Goal: Information Seeking & Learning: Understand process/instructions

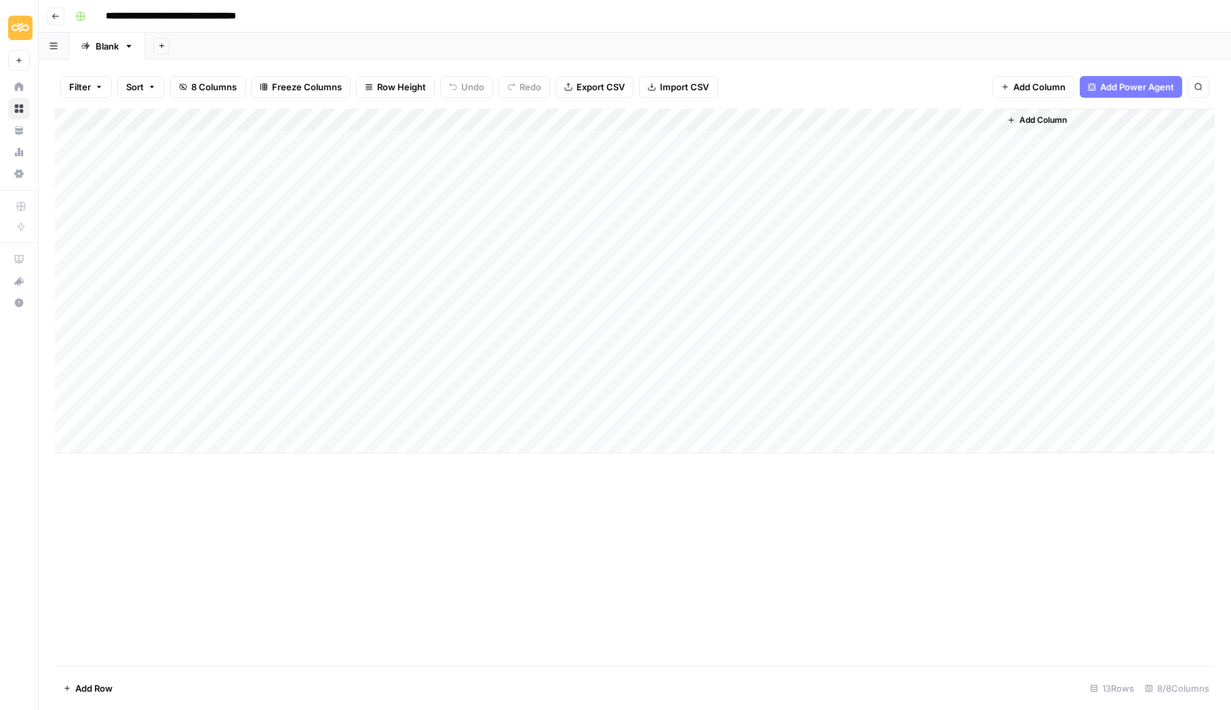
click at [822, 49] on div "Add Sheet" at bounding box center [688, 46] width 1086 height 27
click at [1131, 87] on span "Add Power Agent" at bounding box center [1137, 87] width 74 height 14
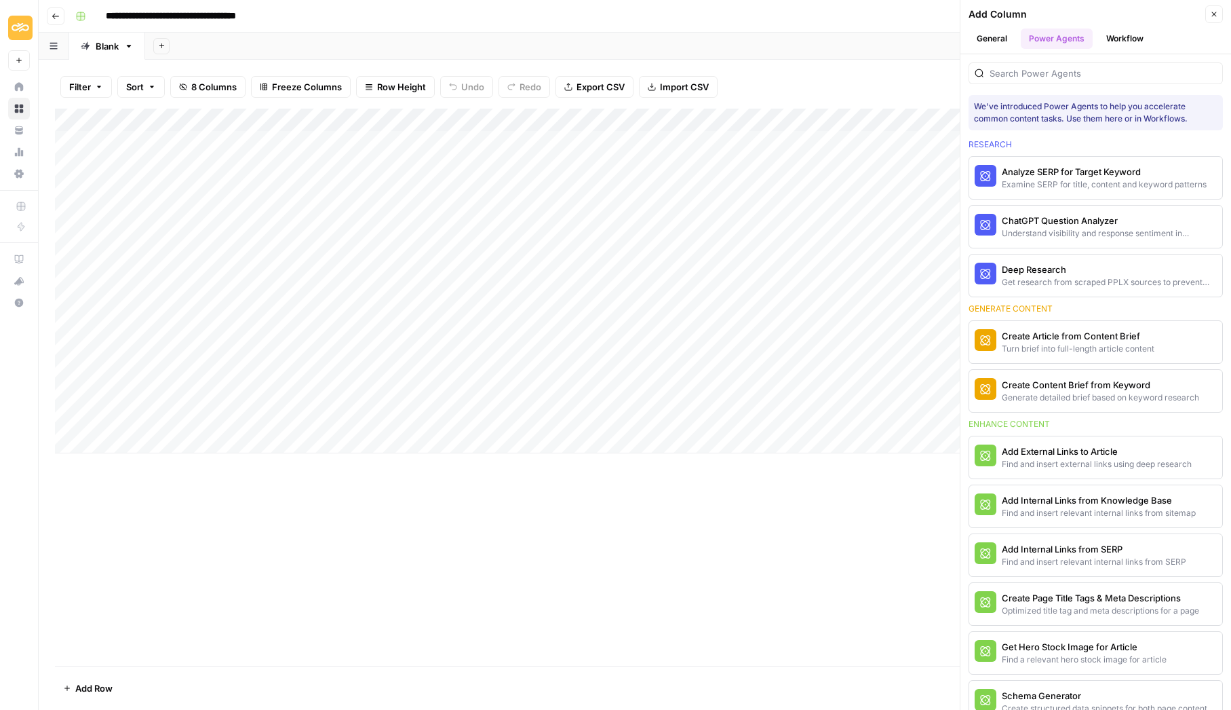
click at [1046, 81] on div at bounding box center [1096, 73] width 254 height 22
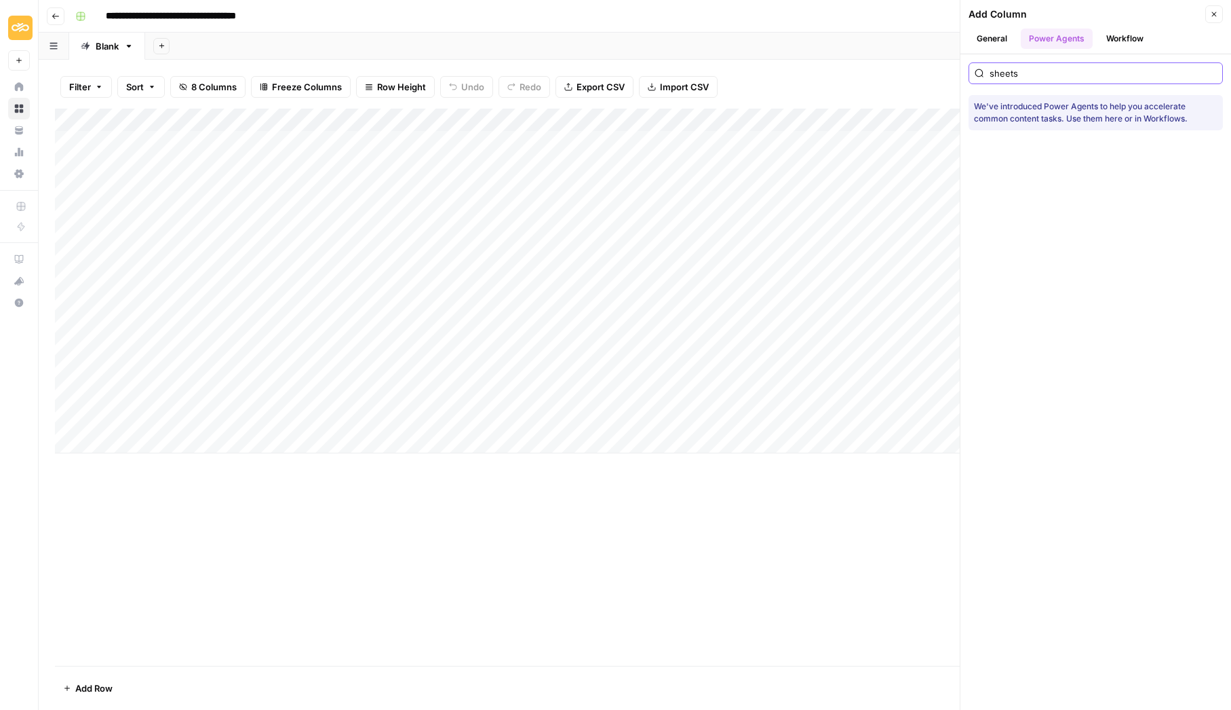
type input "sheets"
click at [991, 37] on button "General" at bounding box center [992, 38] width 47 height 20
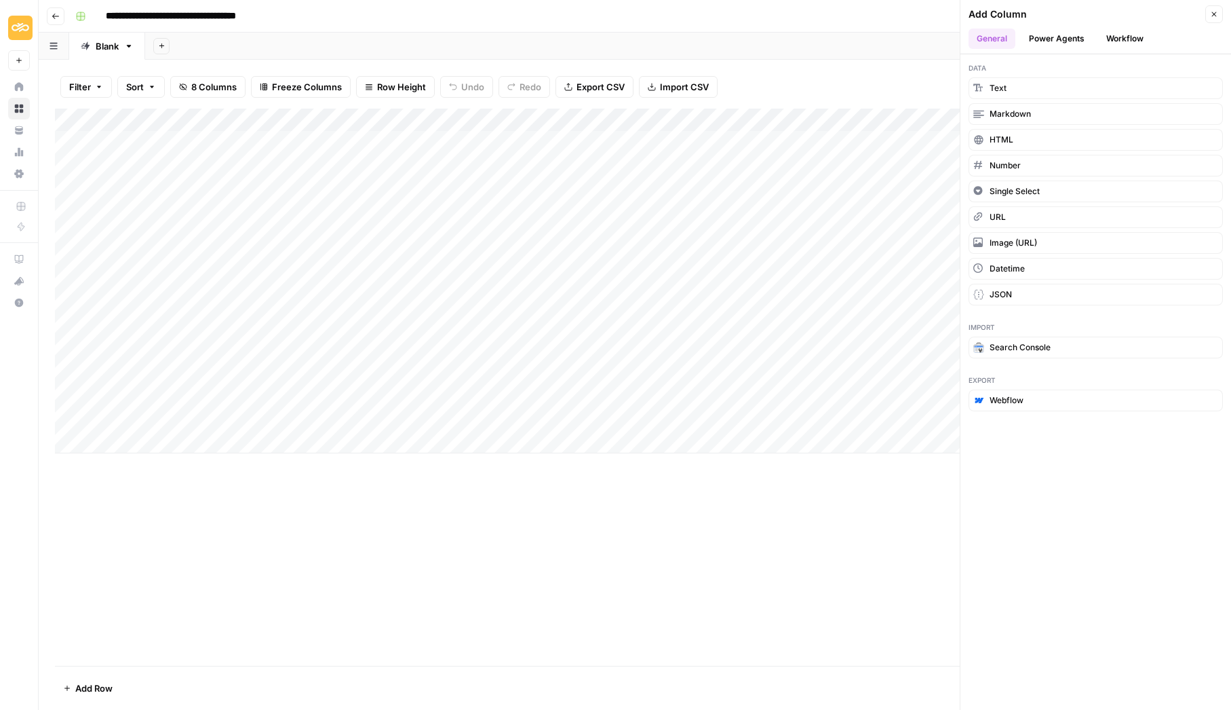
click at [1121, 33] on button "Workflow" at bounding box center [1125, 38] width 54 height 20
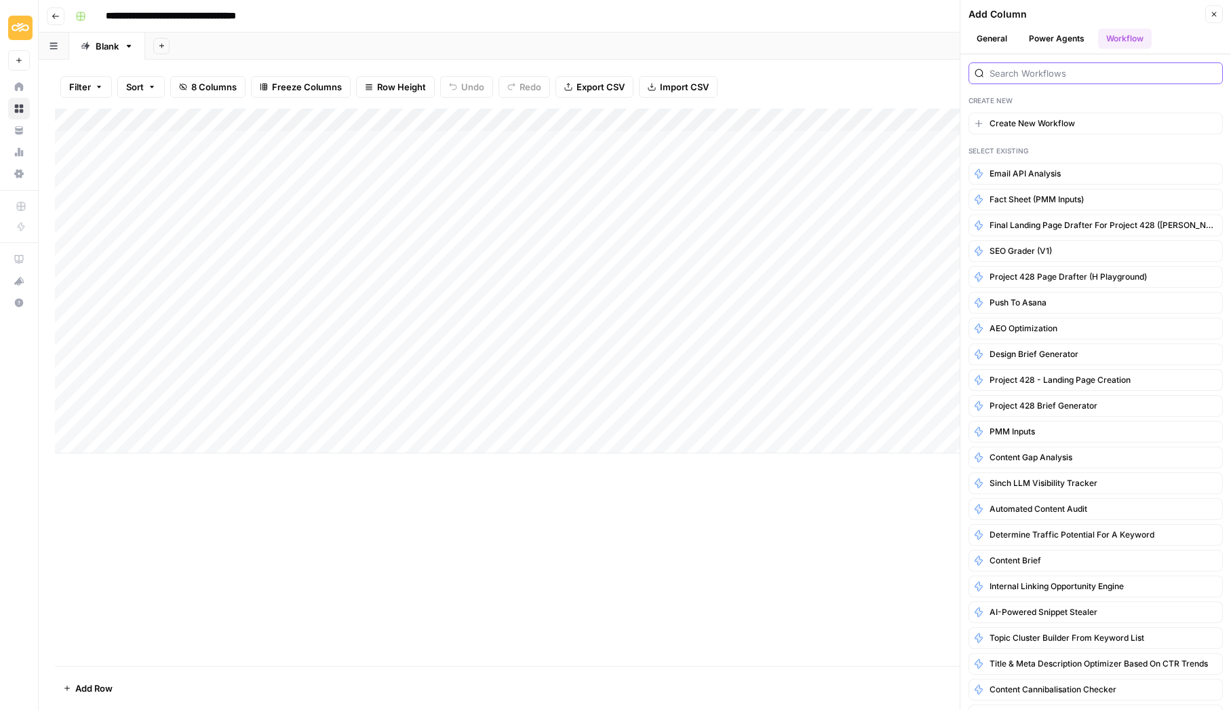
click at [1070, 73] on input "search" at bounding box center [1103, 73] width 227 height 14
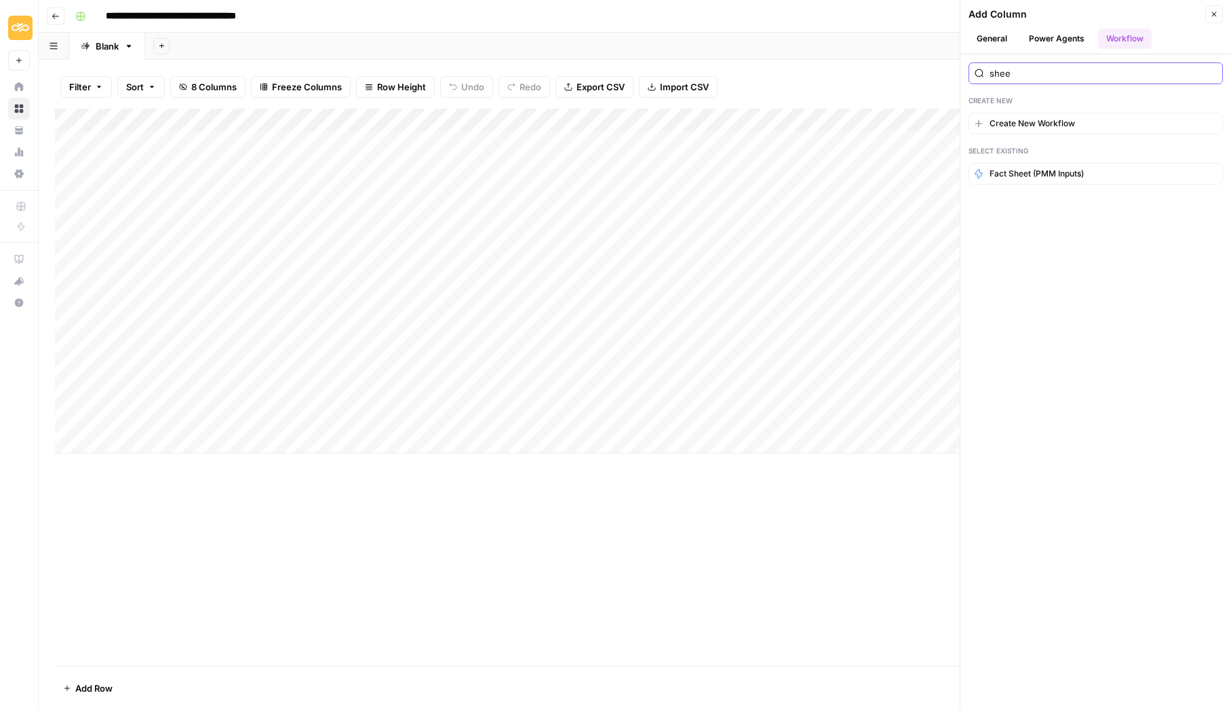
type input "sheet"
click at [1212, 73] on input "sheet" at bounding box center [1103, 73] width 227 height 14
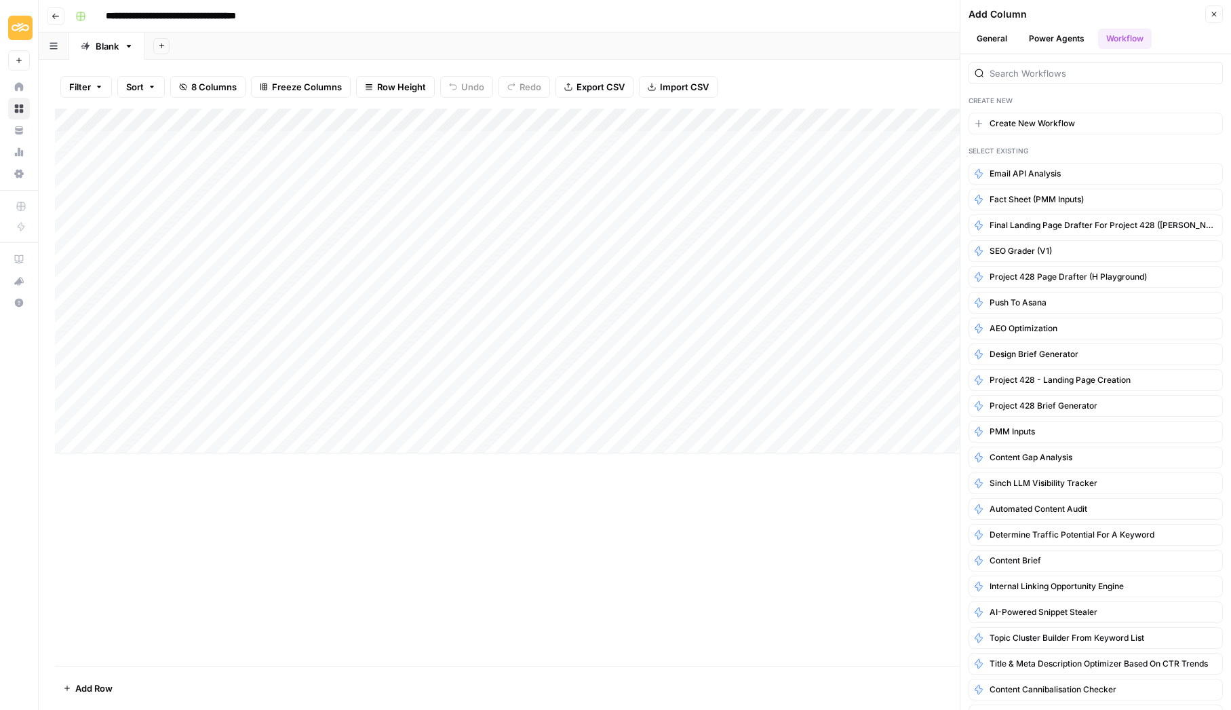
click at [1047, 33] on button "Power Agents" at bounding box center [1057, 38] width 72 height 20
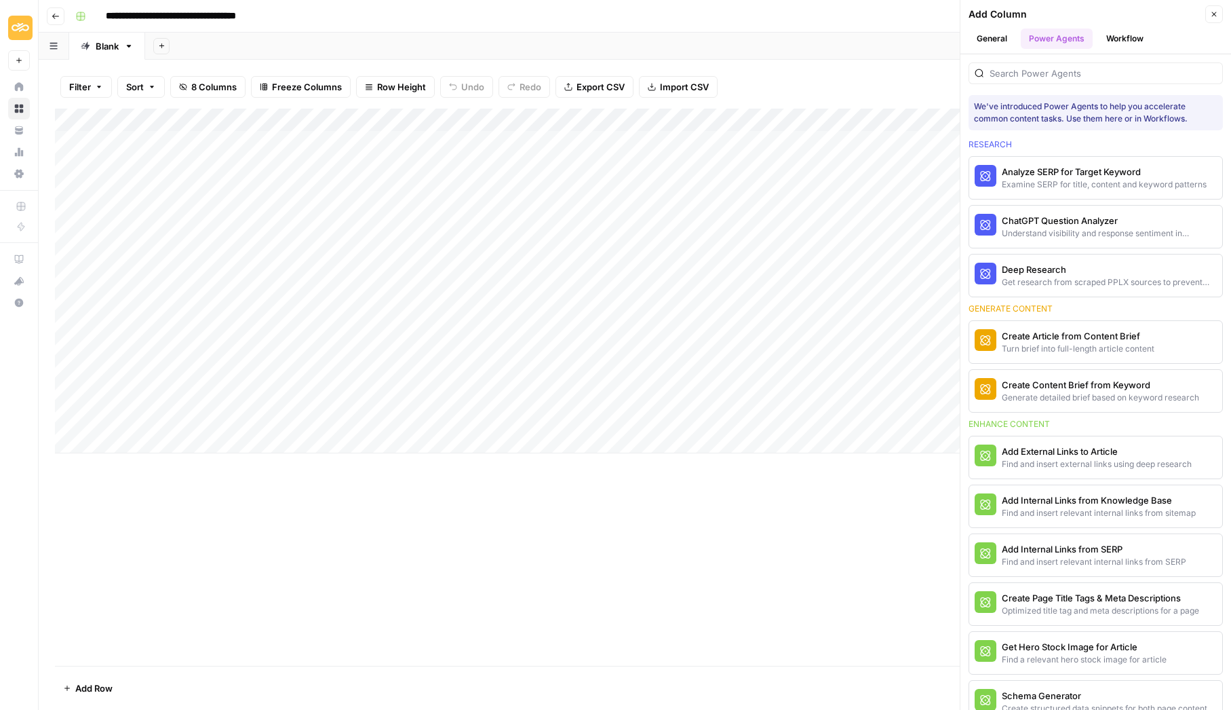
click at [999, 39] on button "General" at bounding box center [992, 38] width 47 height 20
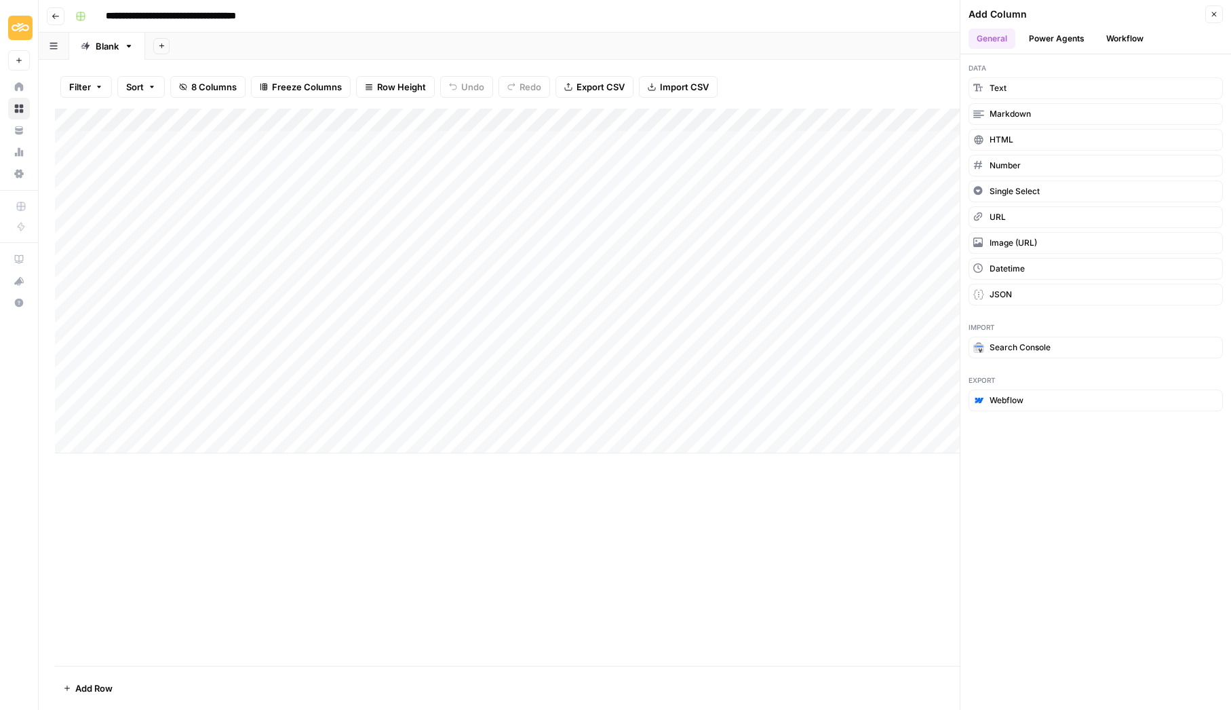
click at [889, 16] on div "**********" at bounding box center [644, 16] width 1148 height 22
click at [1217, 14] on icon "button" at bounding box center [1214, 14] width 8 height 8
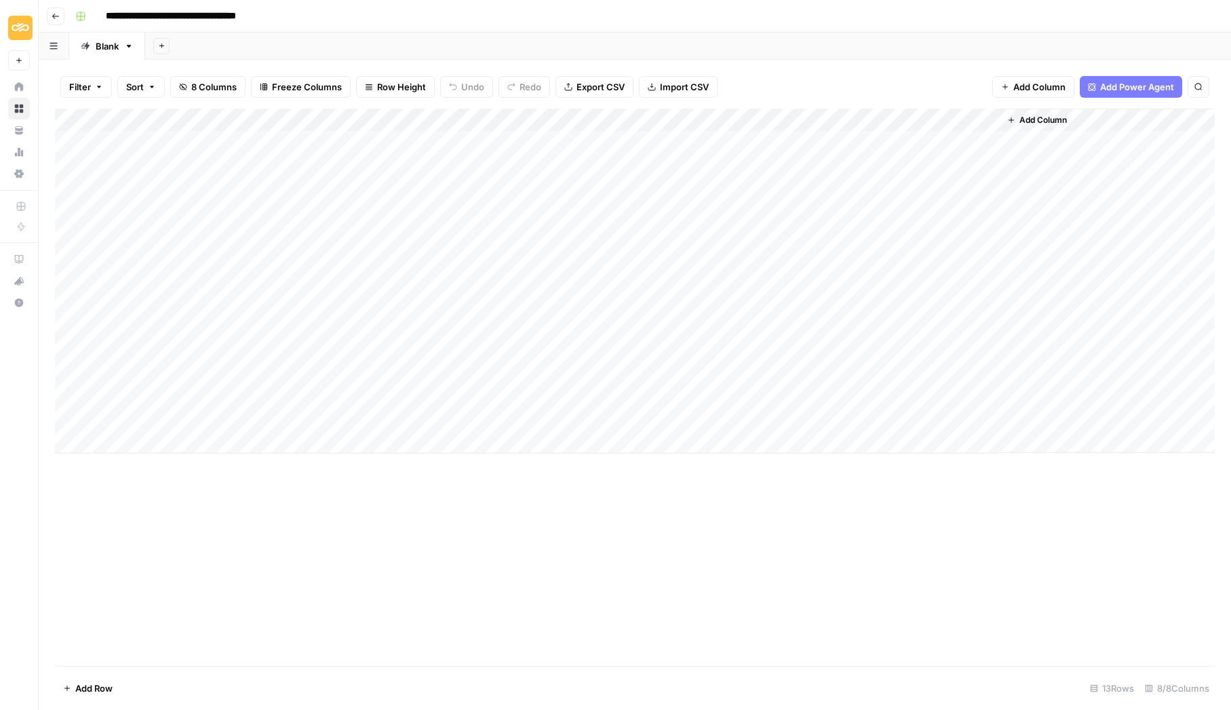
click at [52, 17] on icon "button" at bounding box center [56, 16] width 8 height 8
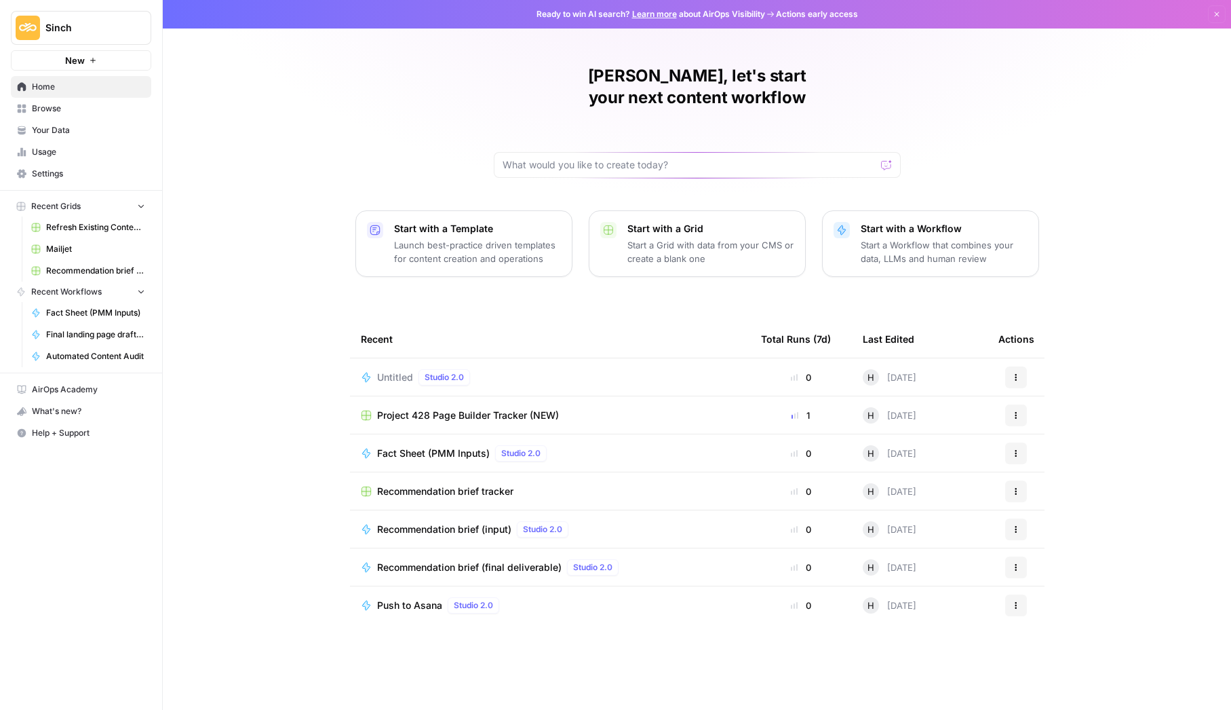
click at [48, 90] on span "Home" at bounding box center [88, 87] width 113 height 12
click at [52, 174] on span "Settings" at bounding box center [88, 174] width 113 height 12
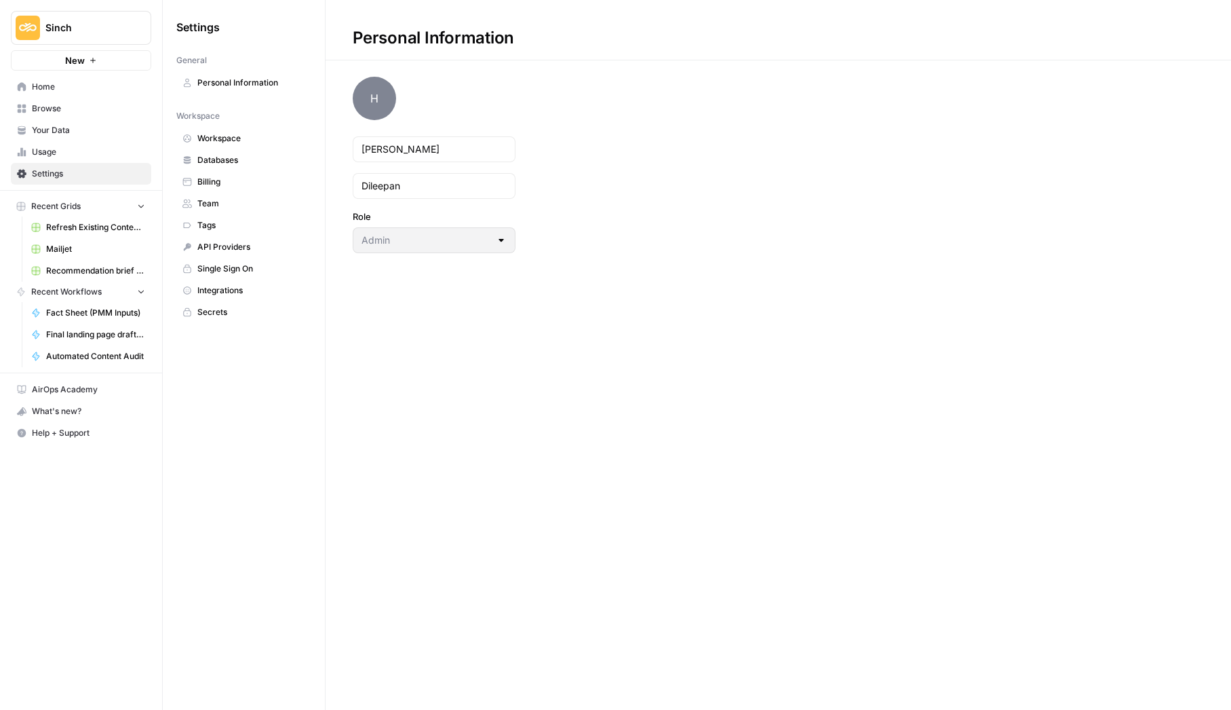
click at [214, 284] on span "Integrations" at bounding box center [251, 290] width 108 height 12
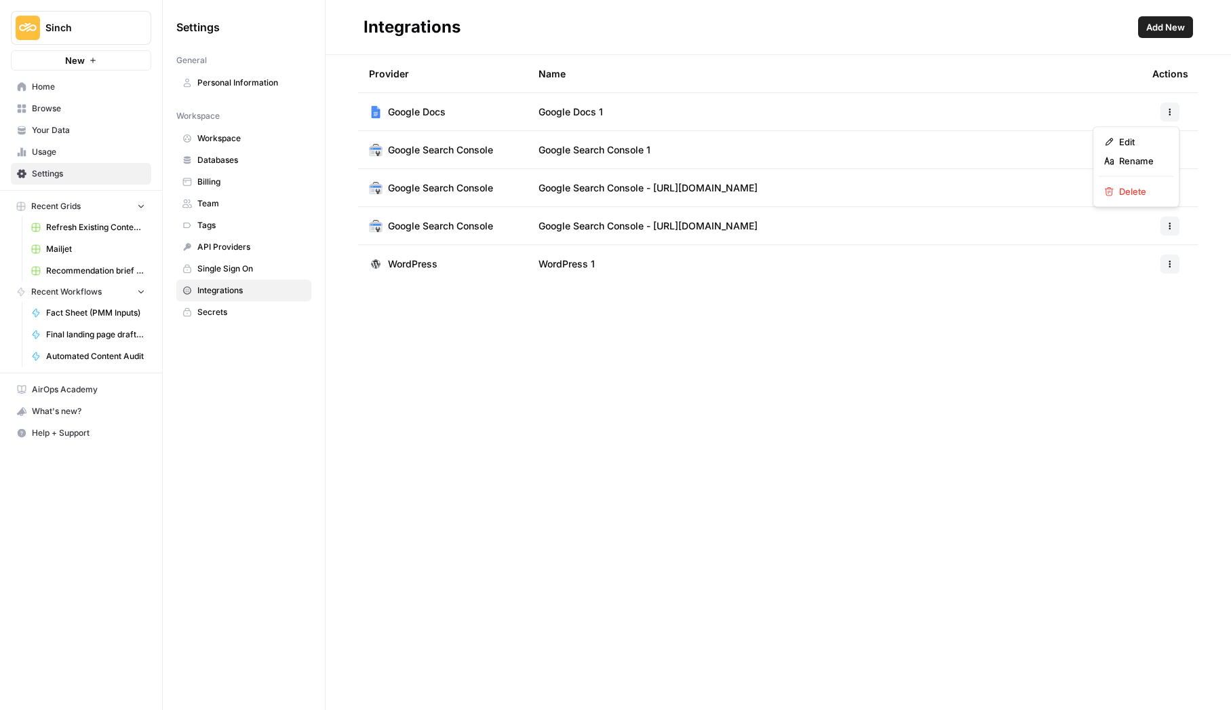
click at [1167, 108] on icon "button" at bounding box center [1170, 112] width 8 height 8
click at [1124, 145] on span "Edit" at bounding box center [1140, 142] width 43 height 14
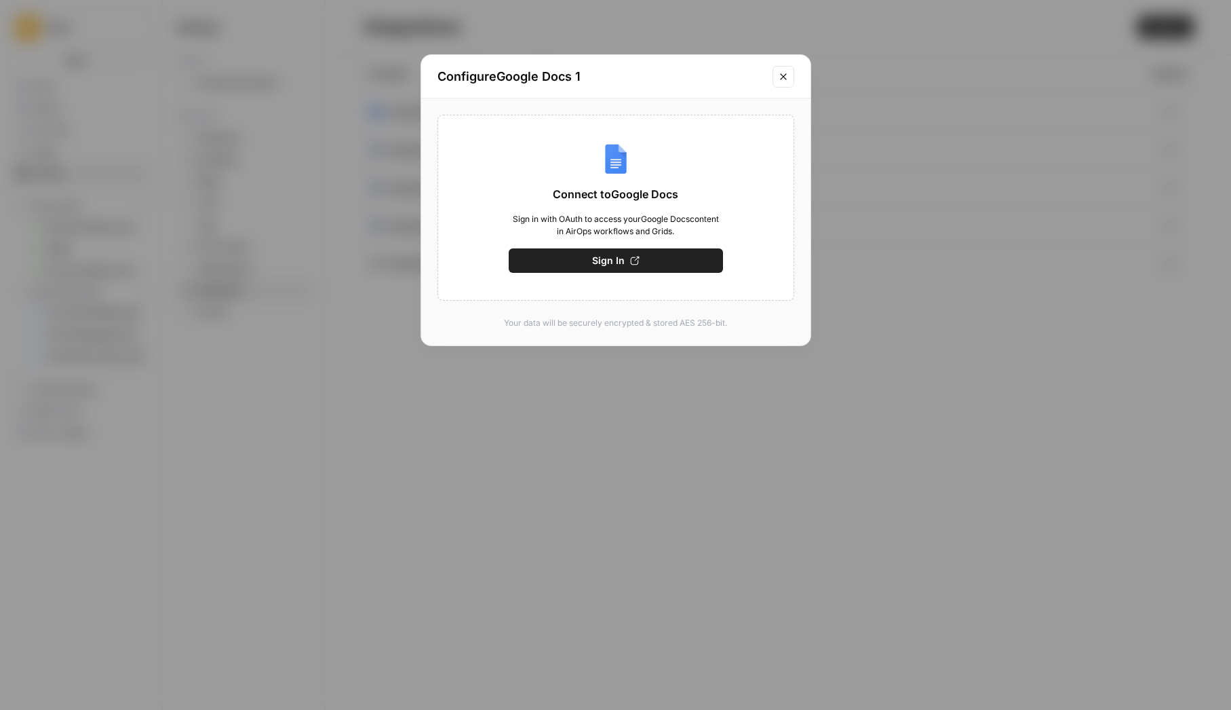
click at [598, 261] on span "Sign In" at bounding box center [608, 261] width 33 height 14
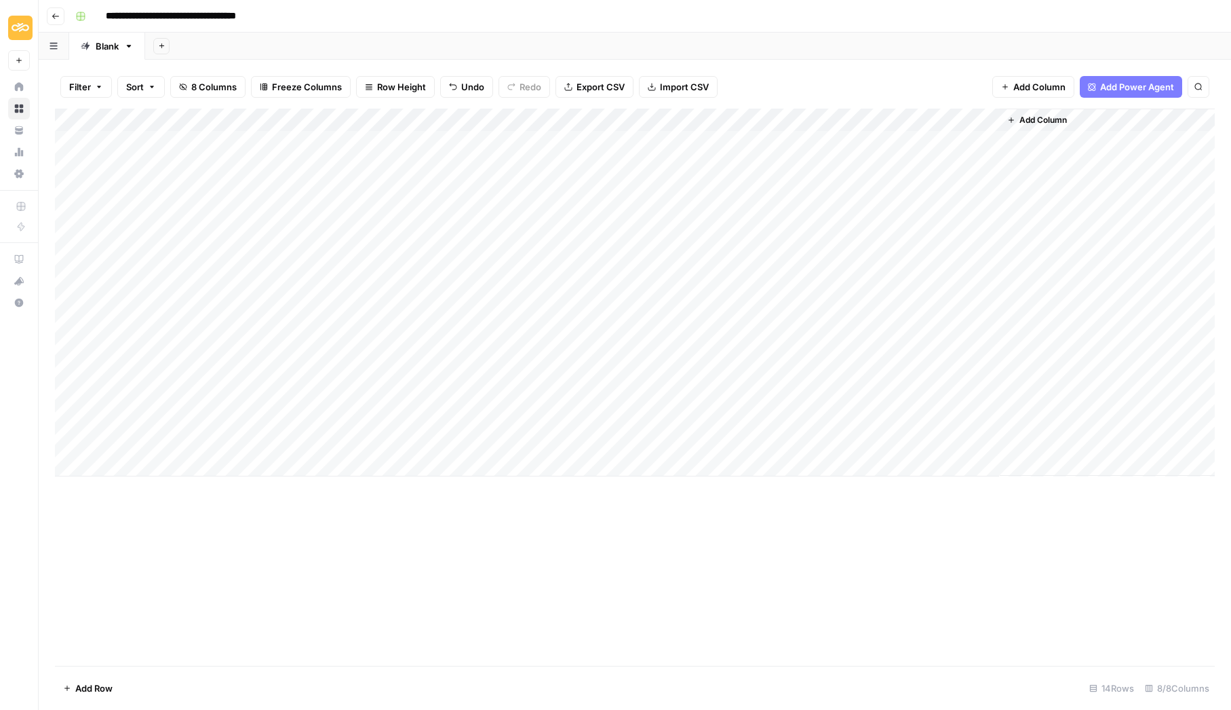
click at [624, 120] on div "Add Column" at bounding box center [635, 293] width 1160 height 368
click at [790, 75] on div "Filter Sort 8 Columns Freeze Columns Row Height Undo Redo Export CSV Import CSV…" at bounding box center [635, 86] width 1160 height 43
click at [724, 121] on div "Add Column" at bounding box center [635, 293] width 1160 height 368
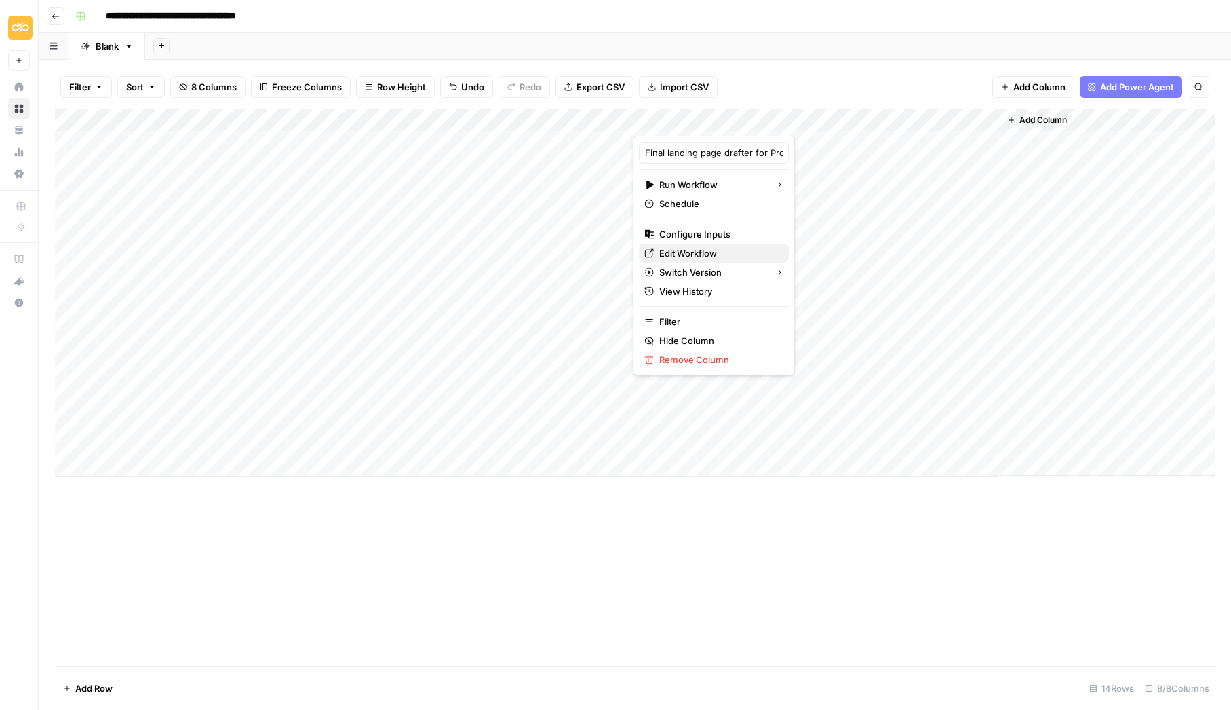
click at [693, 252] on span "Edit Workflow" at bounding box center [718, 253] width 119 height 14
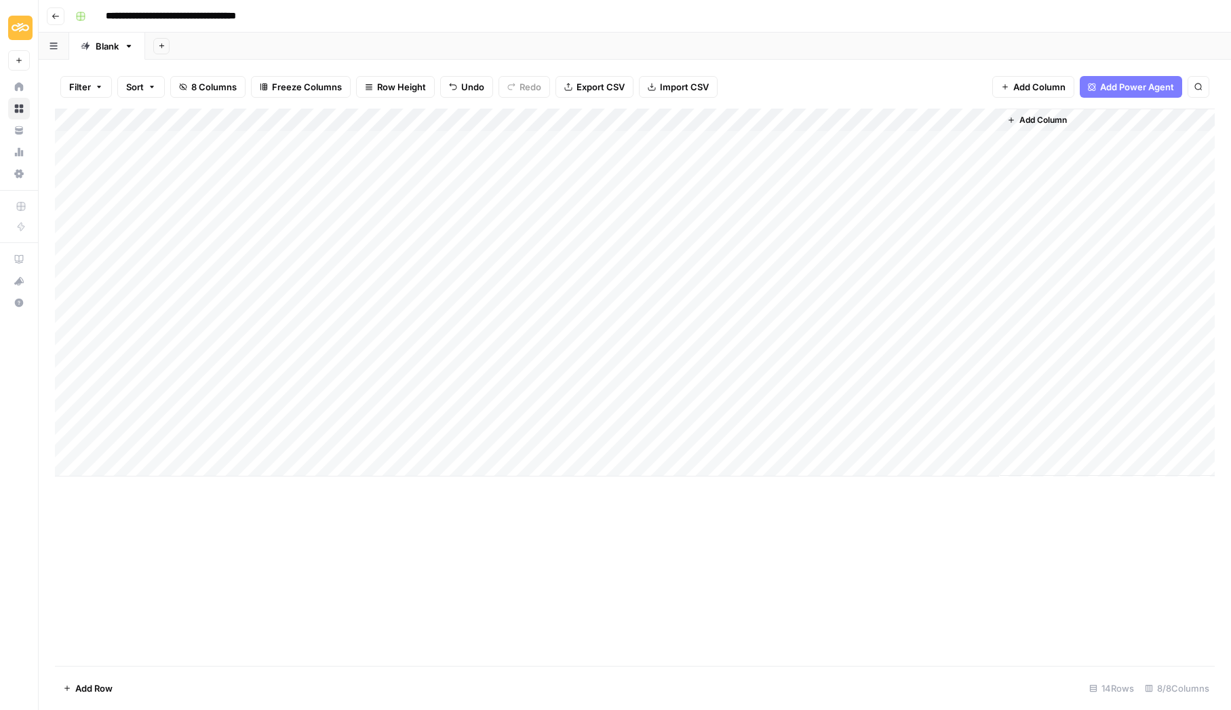
click at [71, 443] on div "Add Column" at bounding box center [635, 293] width 1160 height 368
click at [97, 688] on span "Delete 1 Row" at bounding box center [90, 688] width 54 height 14
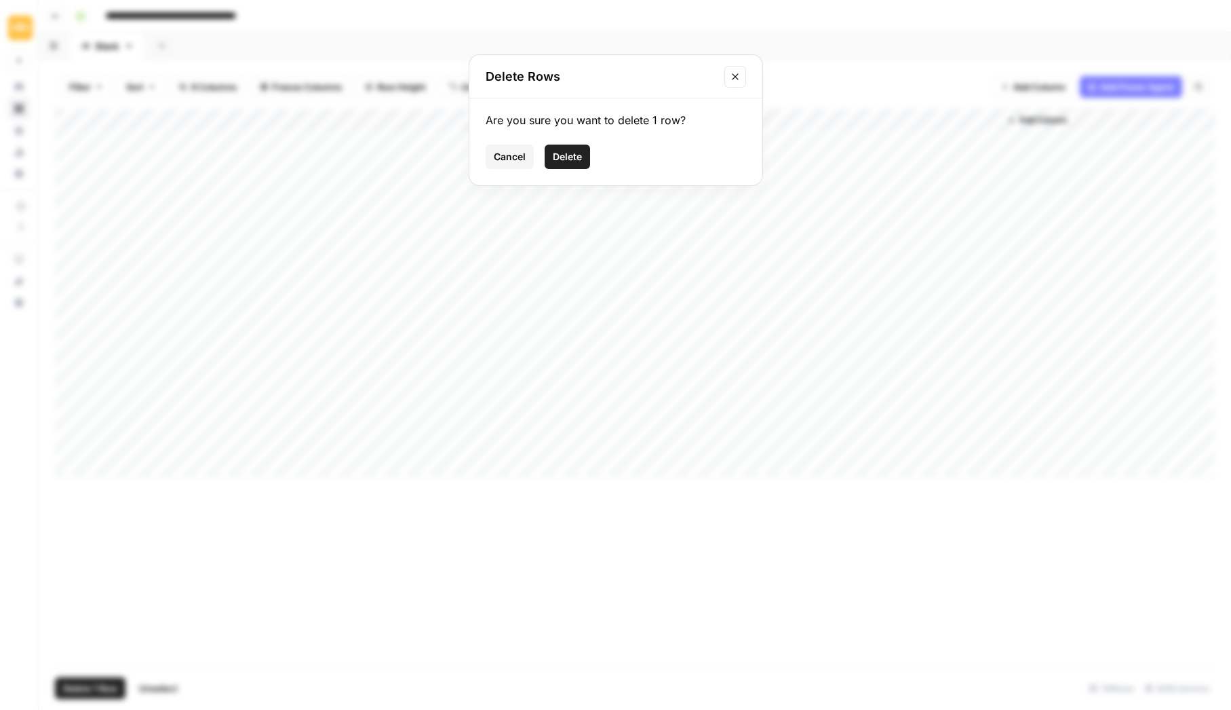
click at [570, 156] on span "Delete" at bounding box center [567, 157] width 29 height 14
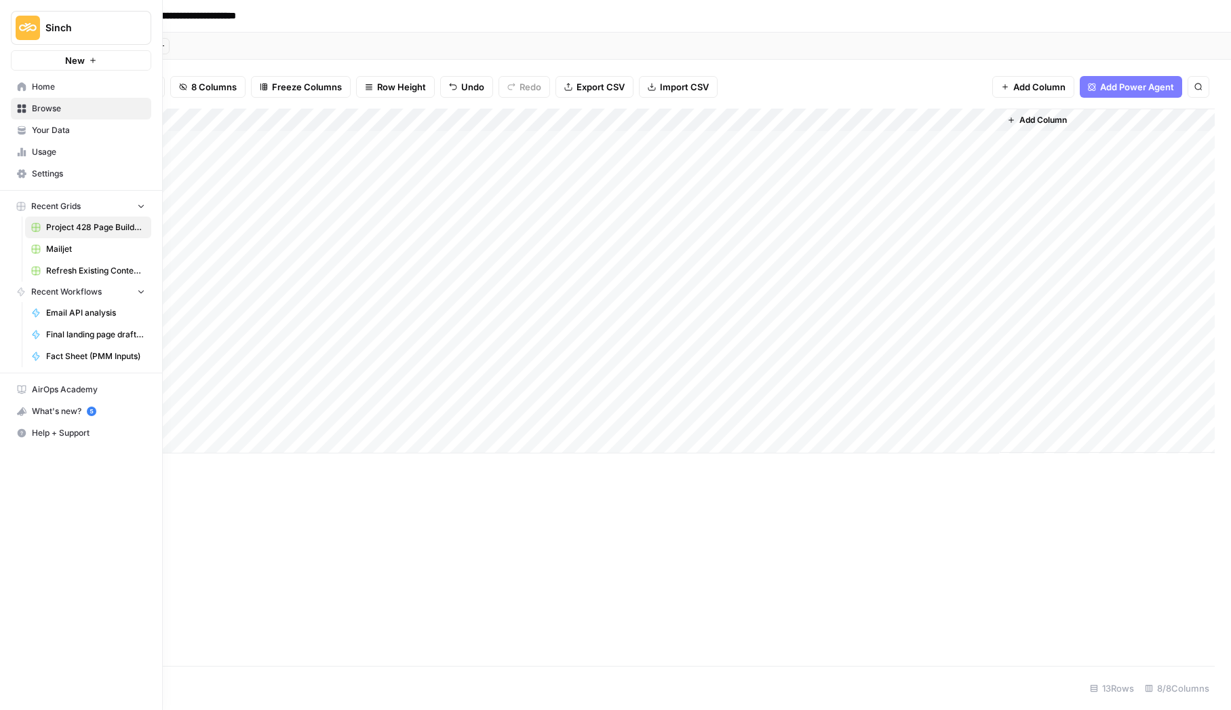
click at [17, 85] on icon at bounding box center [21, 86] width 9 height 9
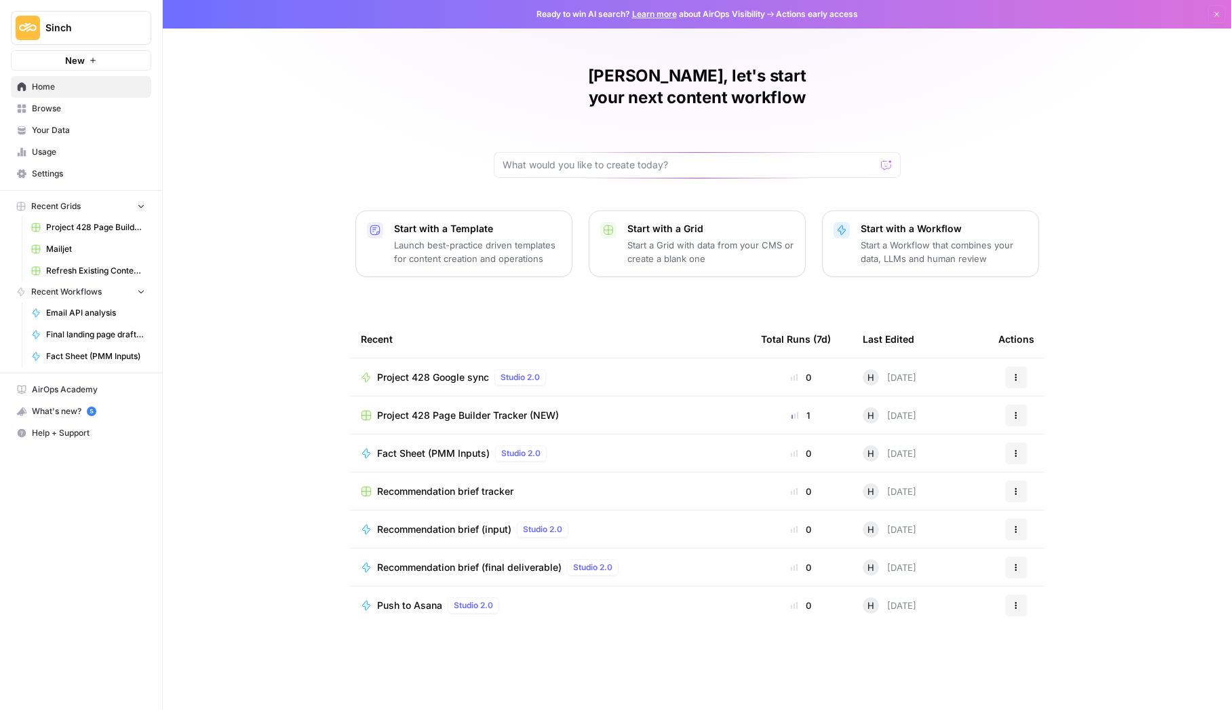
click at [435, 446] on span "Fact Sheet (PMM Inputs)" at bounding box center [433, 453] width 113 height 14
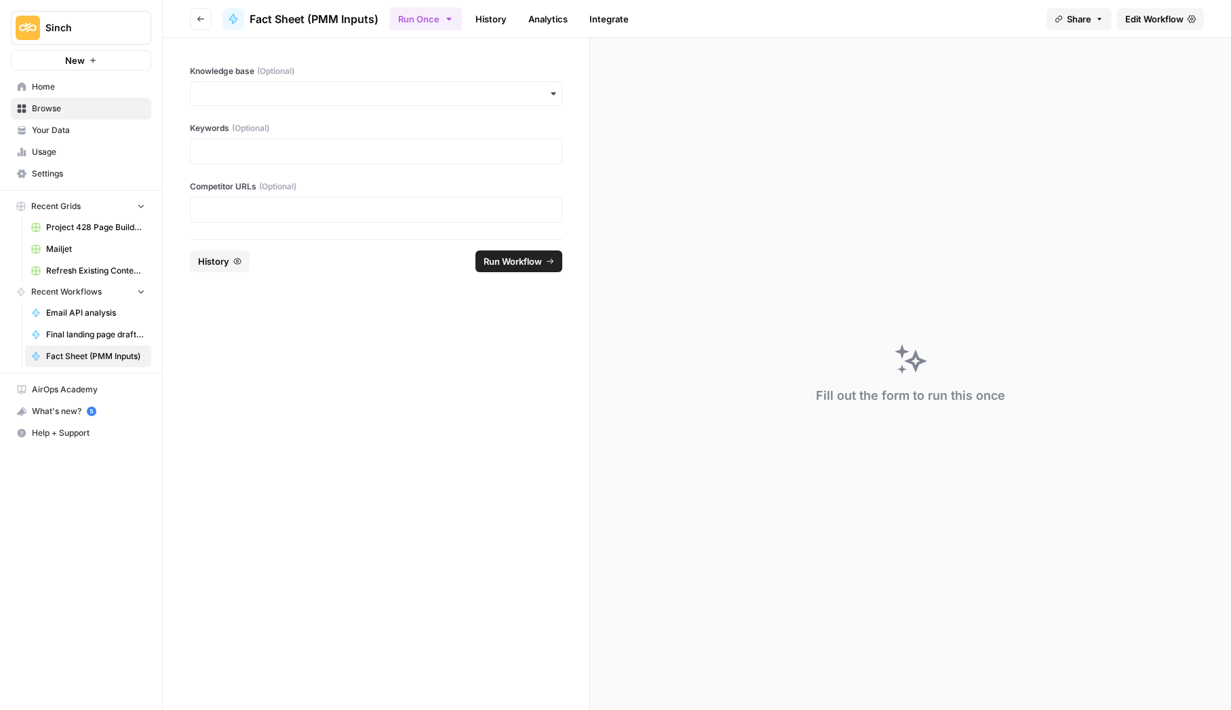
click at [1153, 22] on span "Edit Workflow" at bounding box center [1155, 19] width 58 height 14
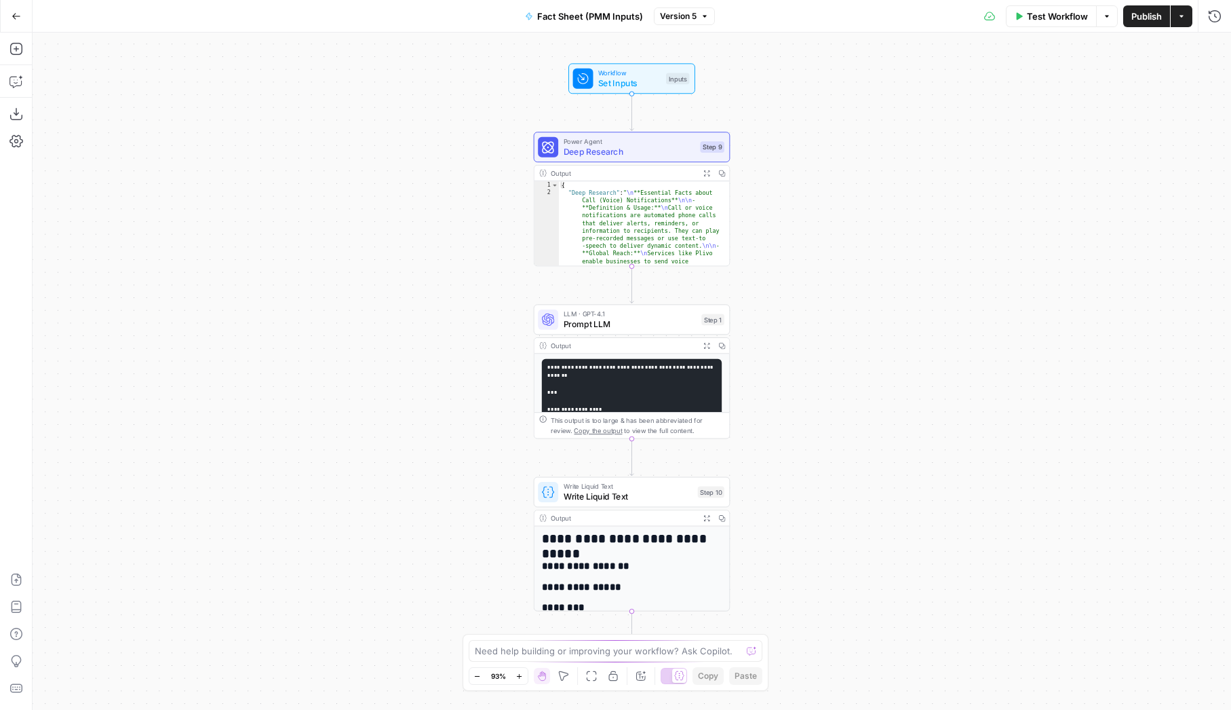
click at [1108, 14] on icon "button" at bounding box center [1107, 16] width 8 height 8
drag, startPoint x: 392, startPoint y: 14, endPoint x: 244, endPoint y: 10, distance: 148.6
click at [390, 14] on div "Go Back Fact Sheet (PMM Inputs) Version 5 Test Workflow Options Publish Actions…" at bounding box center [615, 16] width 1231 height 32
click at [12, 12] on icon "button" at bounding box center [16, 16] width 9 height 9
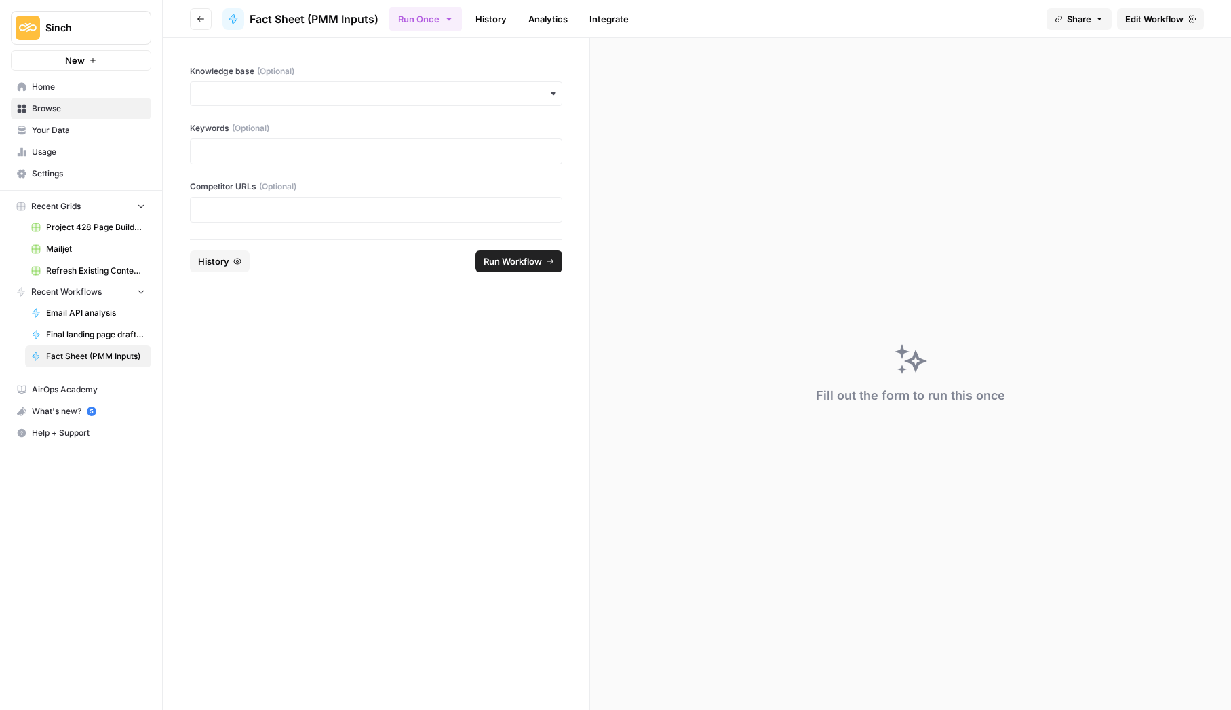
click at [198, 17] on icon "button" at bounding box center [201, 19] width 8 height 8
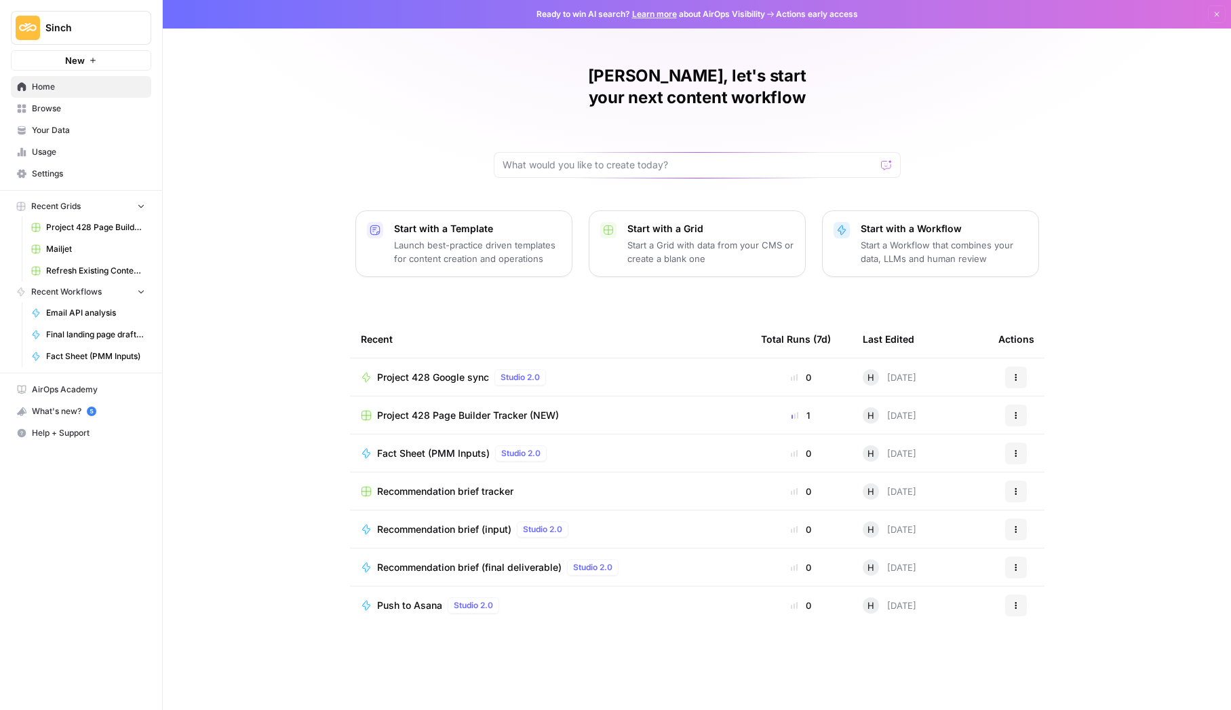
click at [1014, 449] on icon "button" at bounding box center [1016, 453] width 8 height 8
click at [1043, 576] on span "Delete" at bounding box center [1085, 580] width 109 height 14
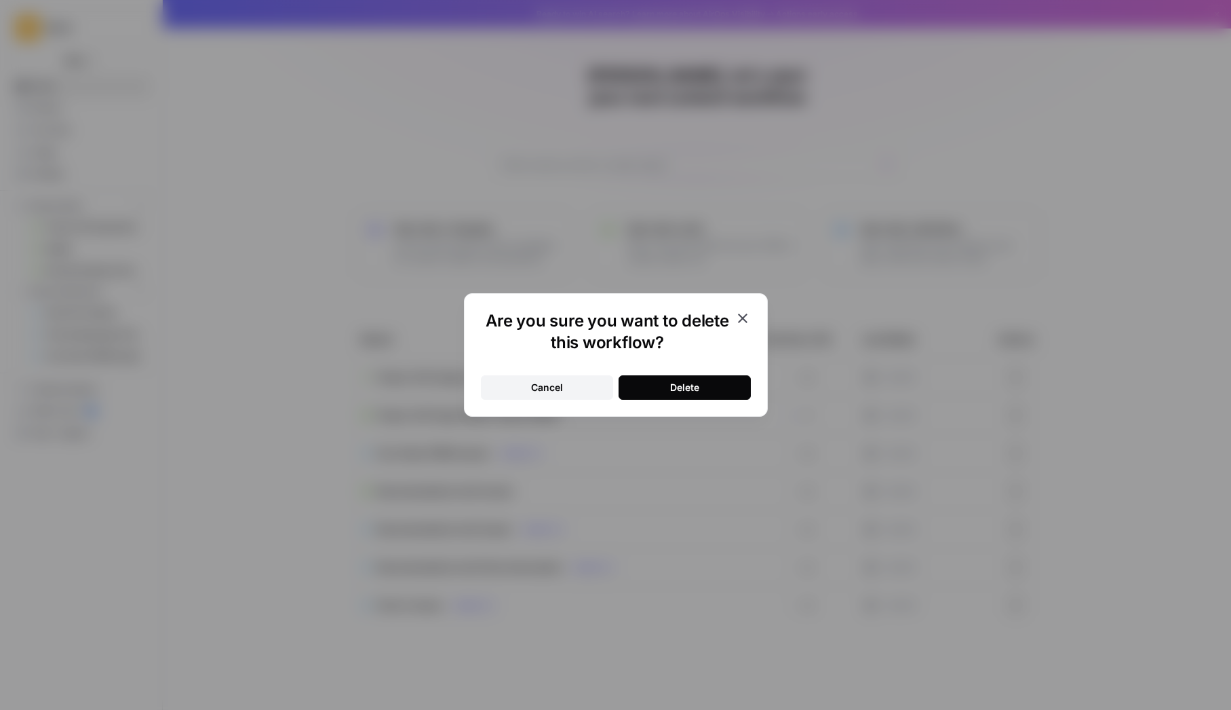
click at [690, 396] on button "Delete" at bounding box center [685, 387] width 132 height 24
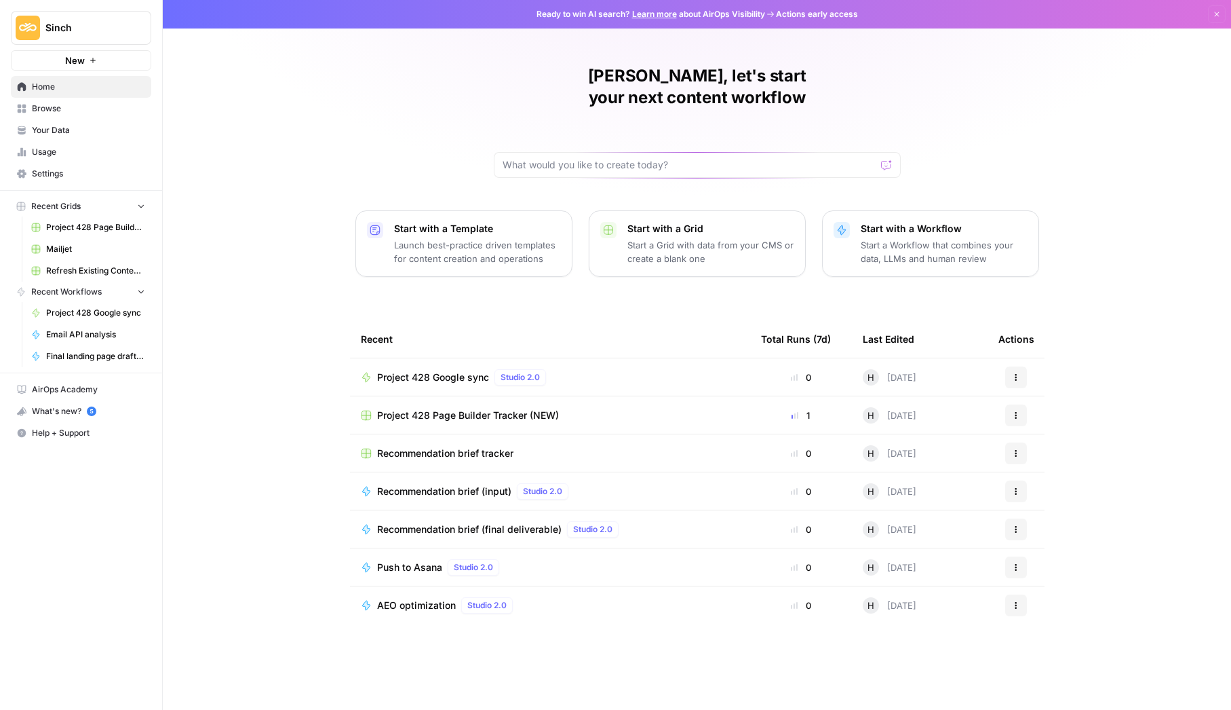
click at [512, 408] on span "Project 428 Page Builder Tracker (NEW)" at bounding box center [468, 415] width 182 height 14
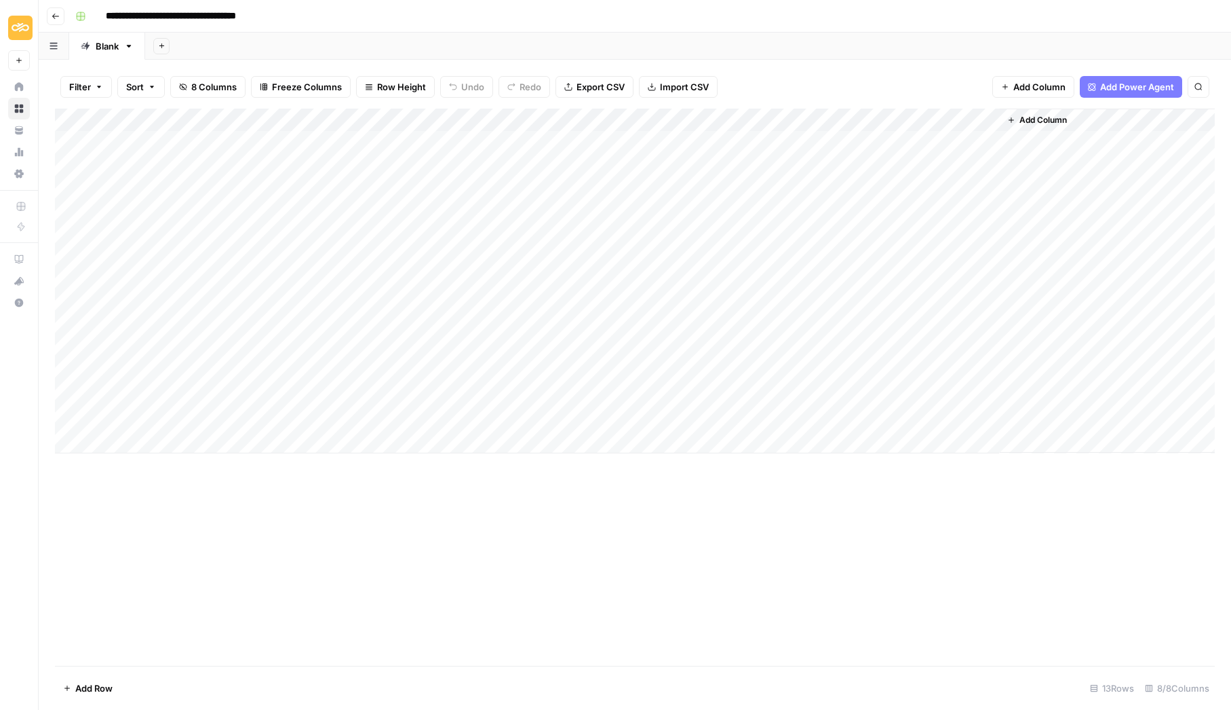
click at [974, 117] on div "Add Column" at bounding box center [635, 281] width 1160 height 345
click at [932, 246] on span "Edit Workflow" at bounding box center [963, 253] width 119 height 14
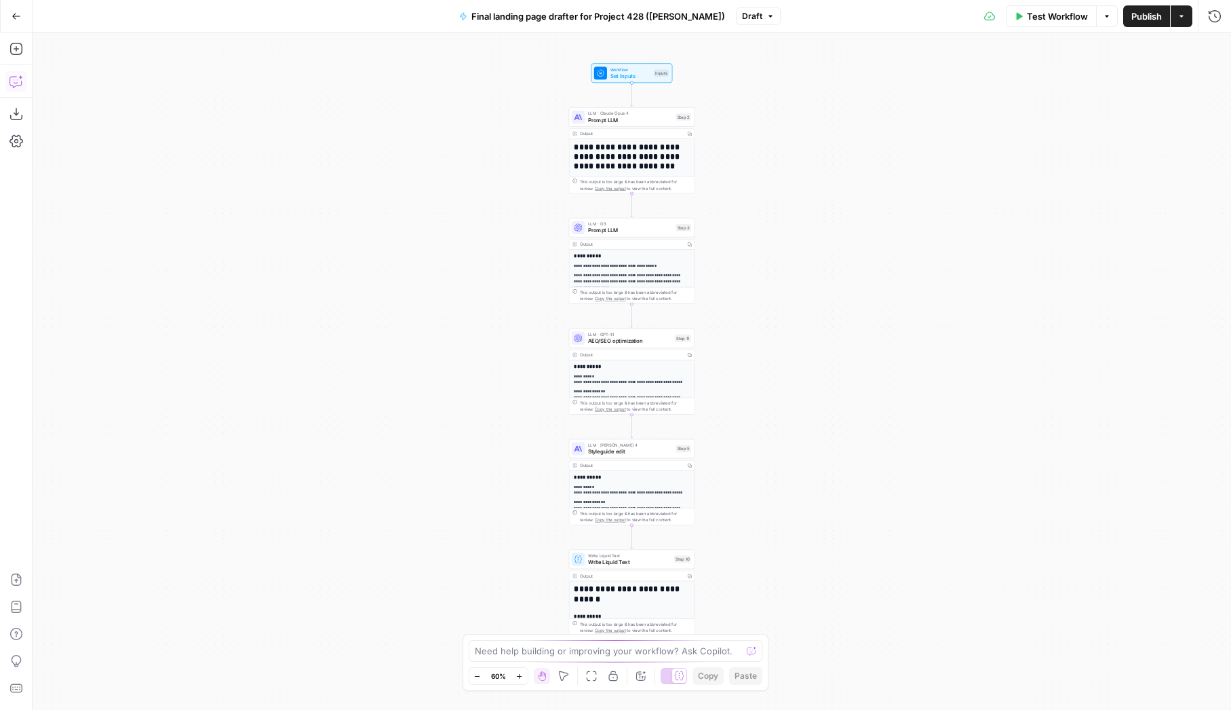
click at [9, 75] on icon "button" at bounding box center [16, 82] width 14 height 14
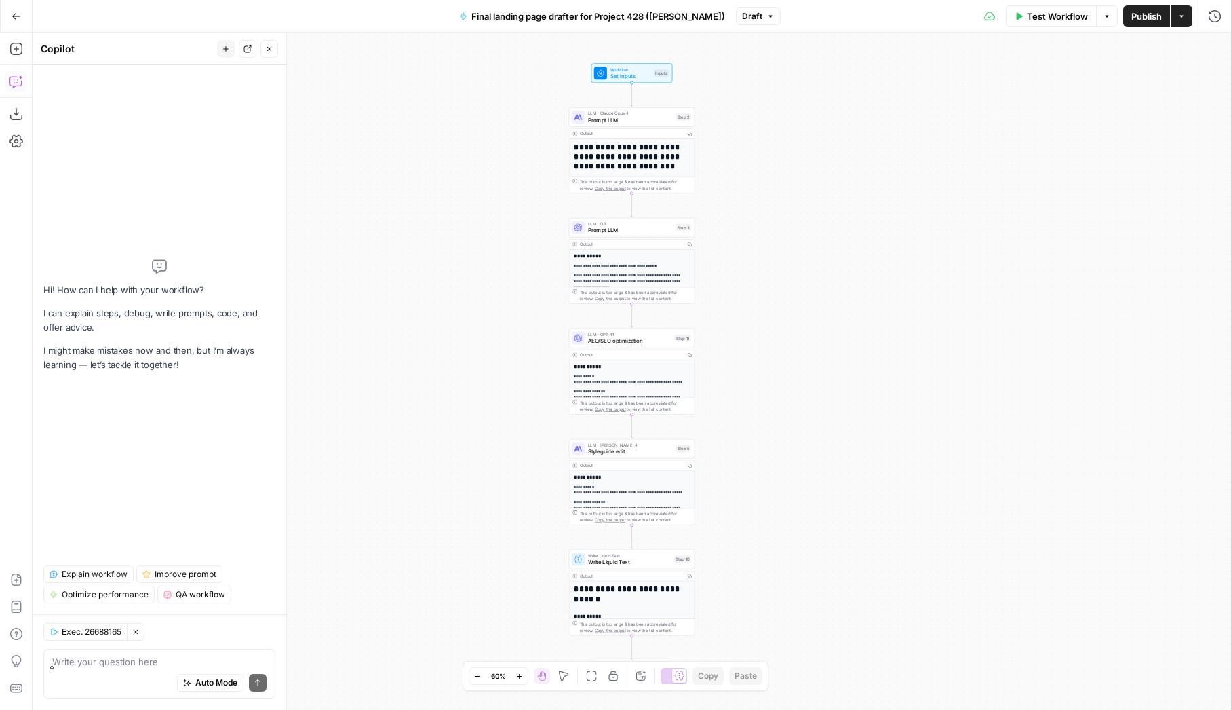
click at [99, 666] on textarea at bounding box center [159, 662] width 214 height 14
type textarea "Can airops export and synch to Google Sheets?"
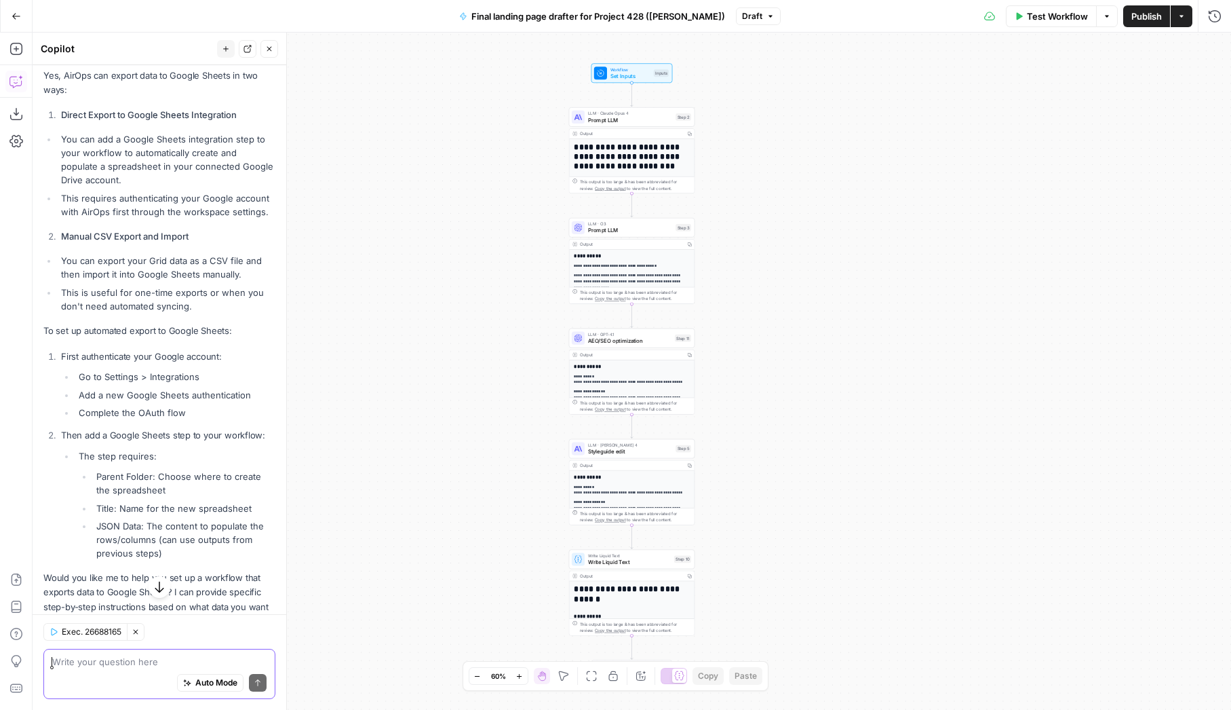
scroll to position [193, 0]
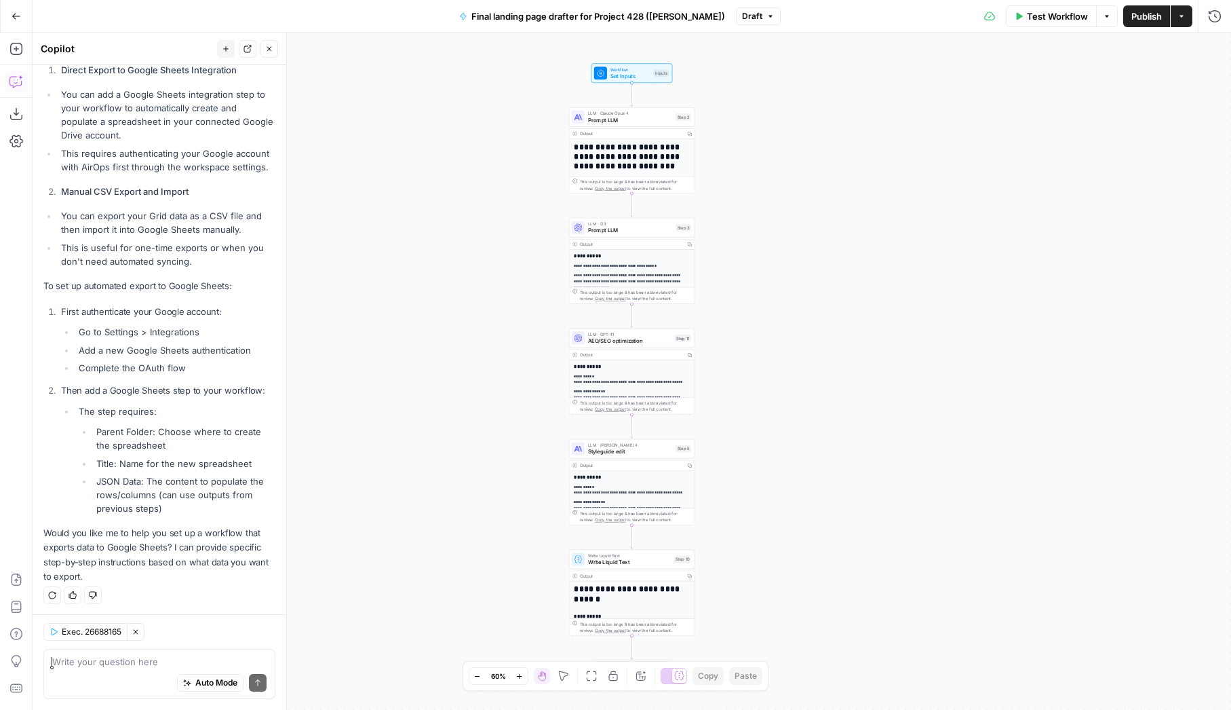
click at [111, 670] on div "Auto Mode Send" at bounding box center [159, 683] width 214 height 30
type textarea "can i direct export a grid into sheets?"
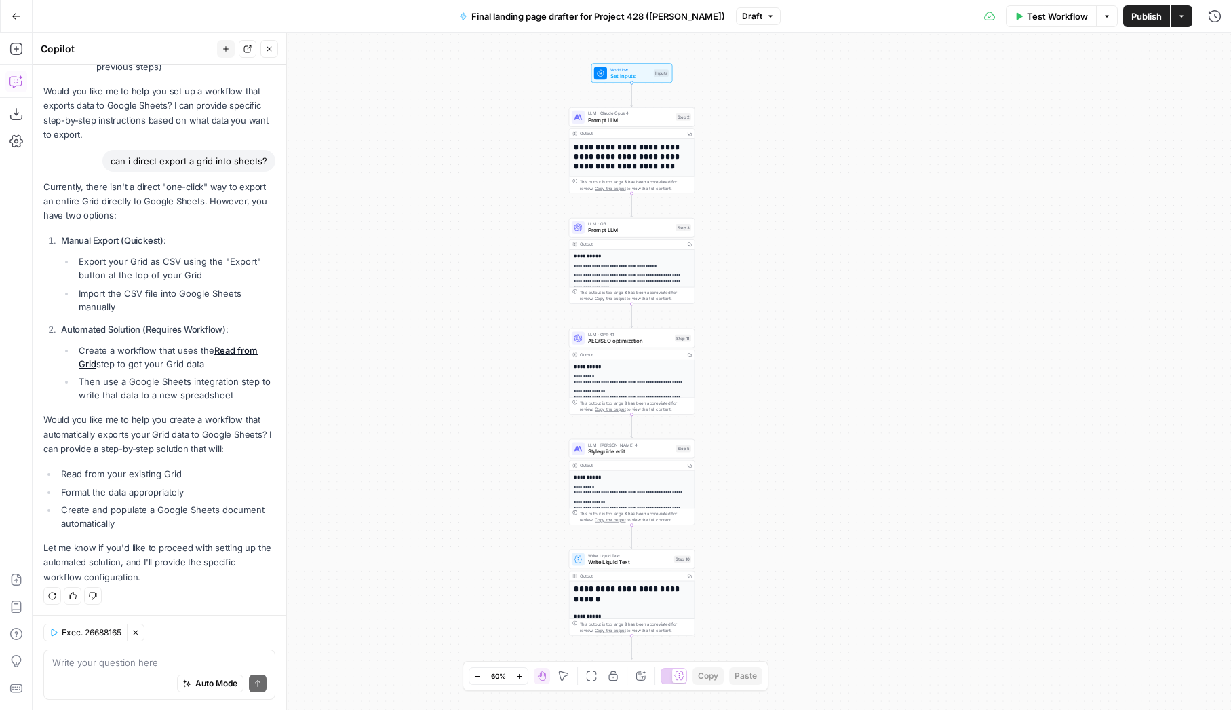
scroll to position [635, 0]
click at [244, 345] on link "Read from Grid" at bounding box center [168, 357] width 179 height 24
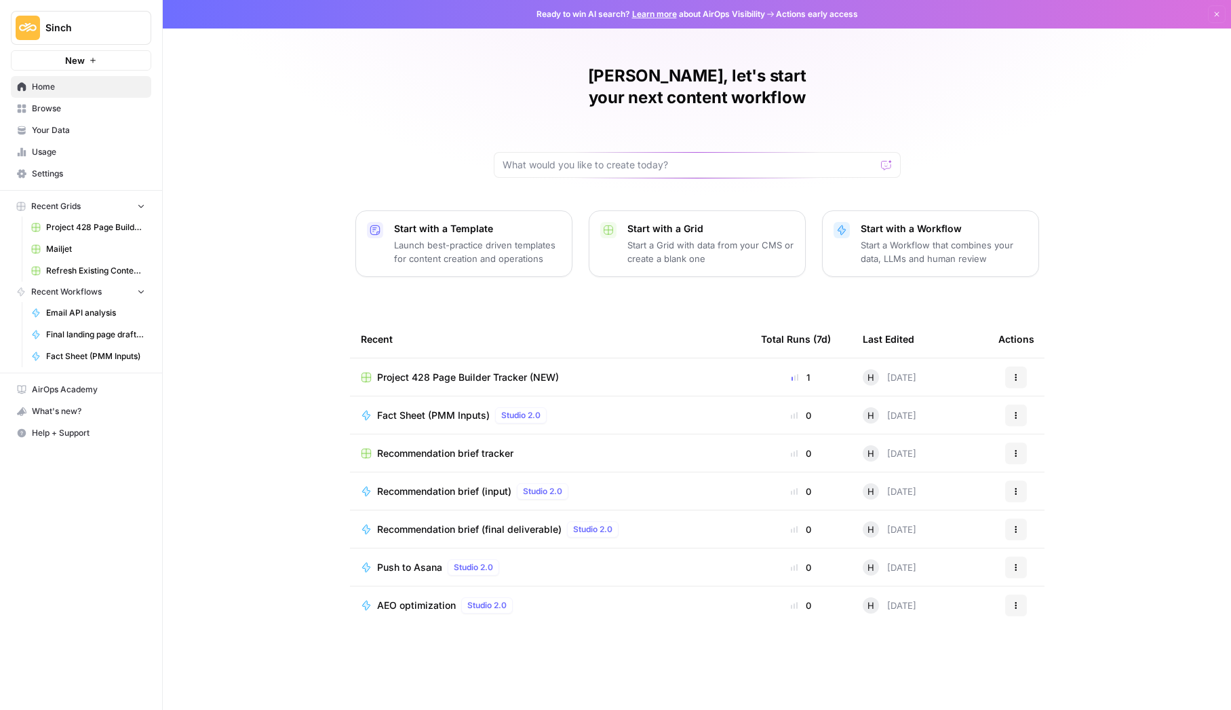
click at [108, 65] on button "New" at bounding box center [81, 60] width 140 height 20
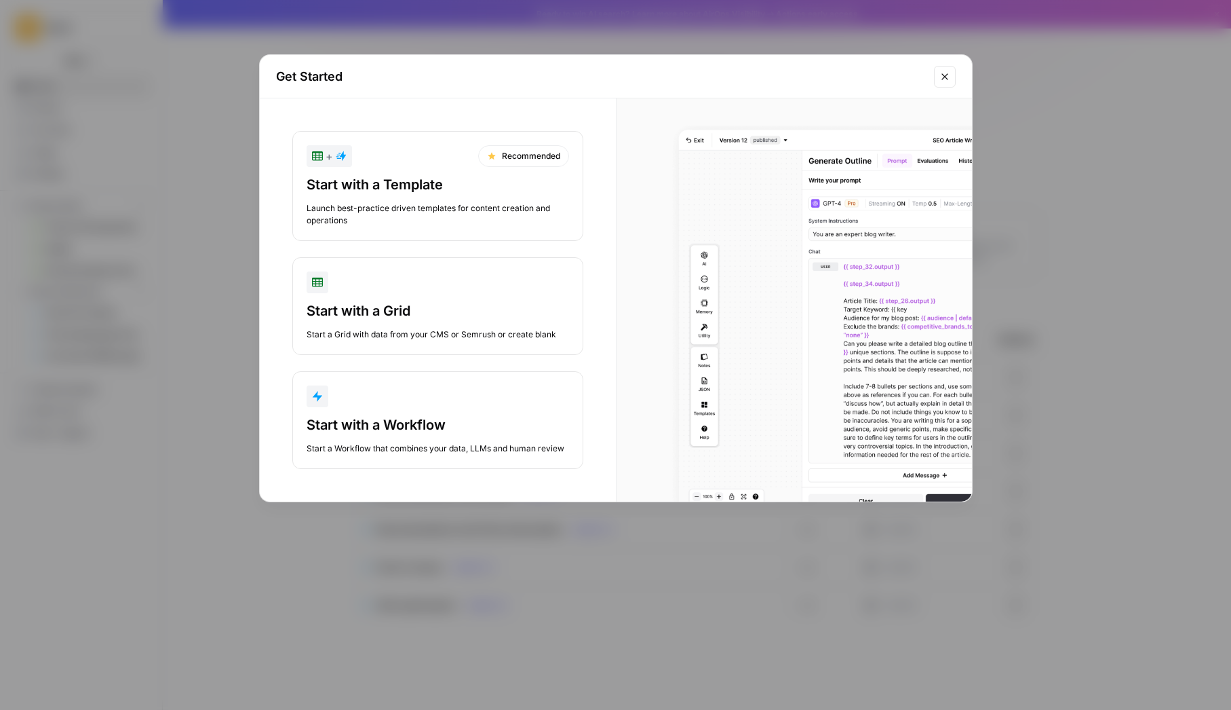
click at [400, 415] on div "Start with a Workflow" at bounding box center [438, 424] width 263 height 19
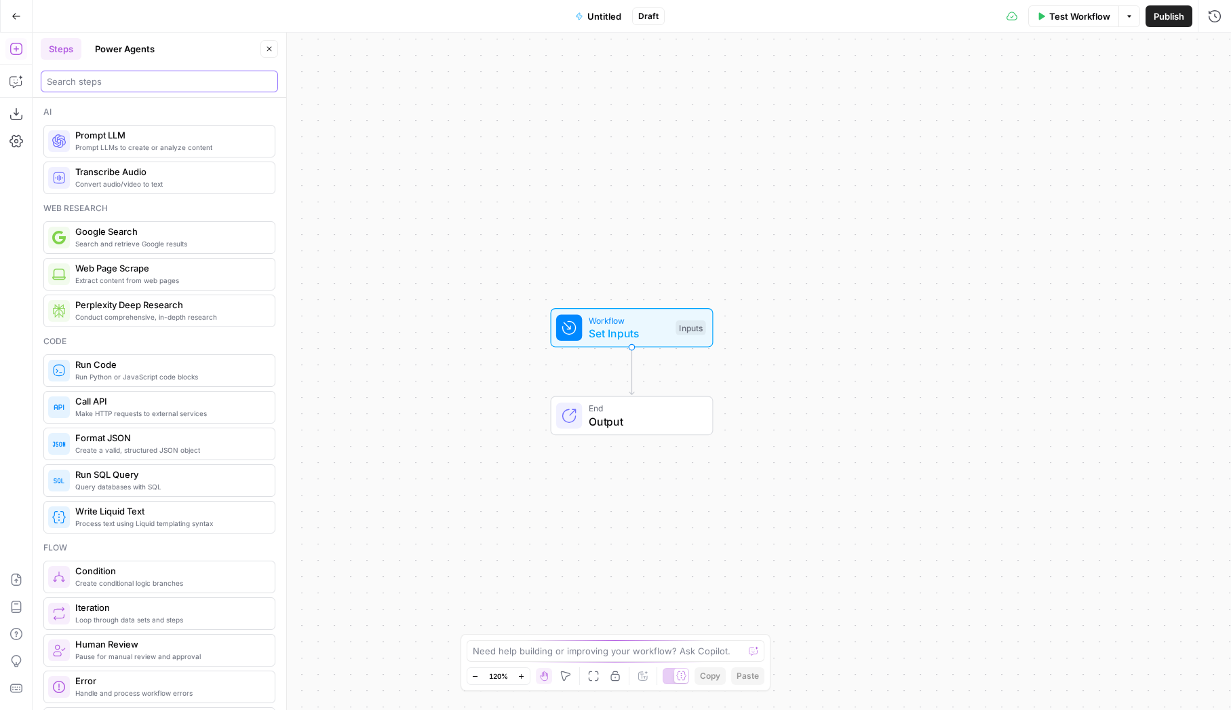
click at [119, 85] on input "search" at bounding box center [159, 82] width 225 height 14
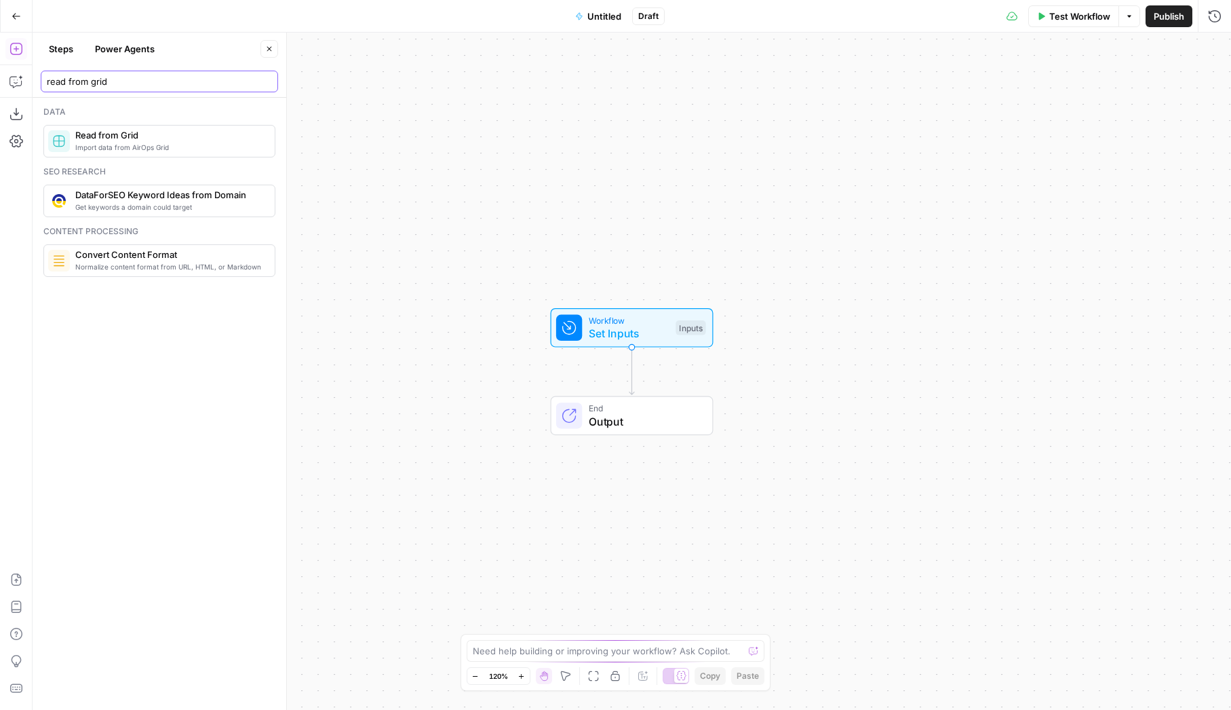
type input "read from grid"
click at [126, 150] on span "Import data from AirOps Grid" at bounding box center [169, 147] width 189 height 11
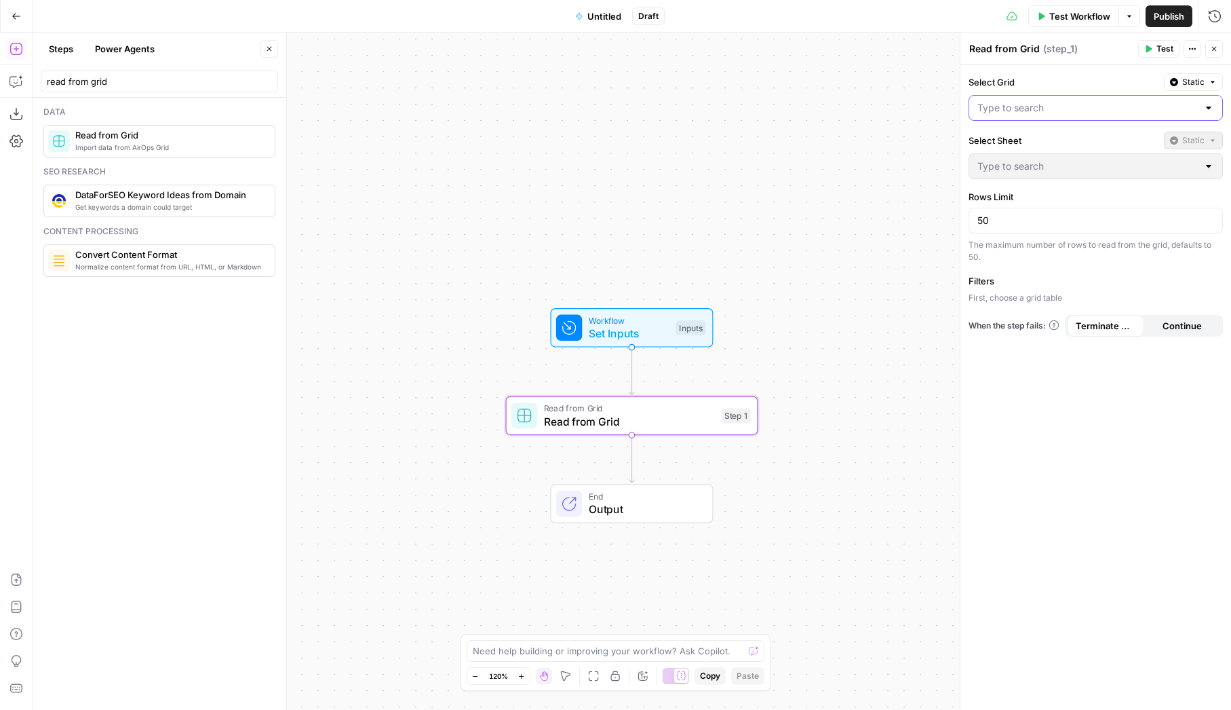
click at [1050, 113] on input "Select Grid" at bounding box center [1088, 108] width 220 height 14
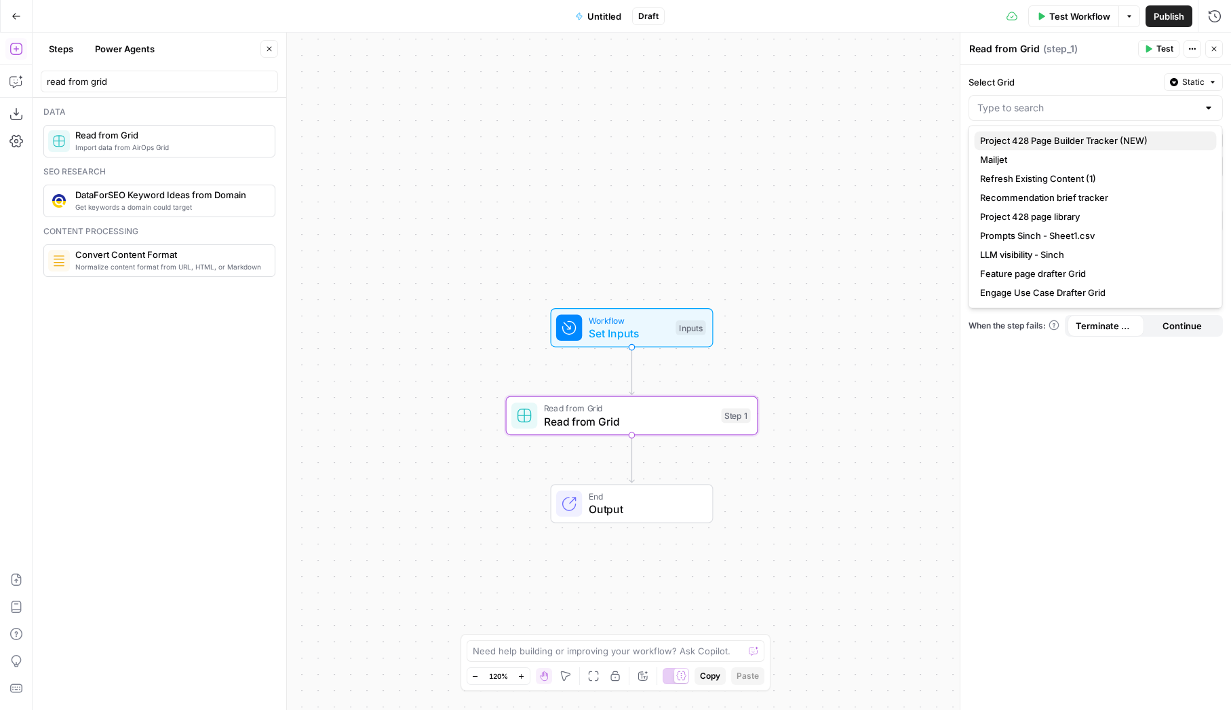
click at [1050, 141] on span "Project 428 Page Builder Tracker (NEW)" at bounding box center [1093, 141] width 226 height 14
type input "Project 428 Page Builder Tracker (NEW)"
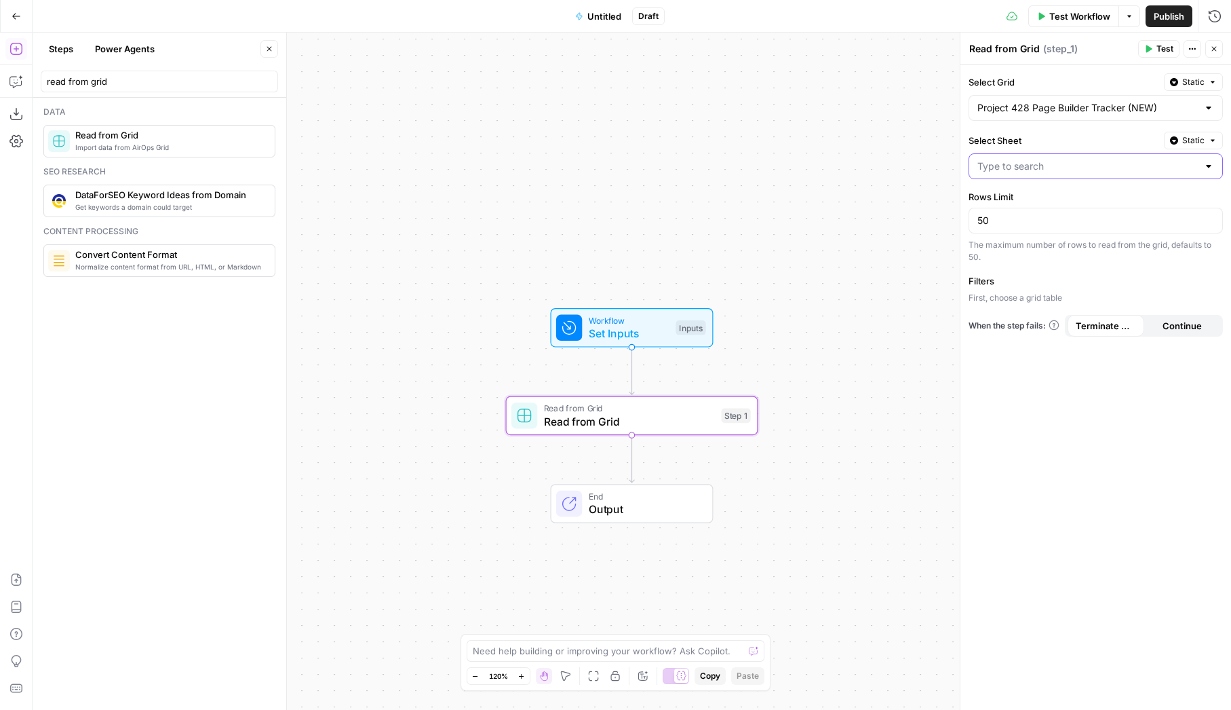
click at [1082, 161] on input "Select Sheet" at bounding box center [1088, 166] width 220 height 14
click at [1193, 134] on span "Static" at bounding box center [1194, 140] width 22 height 12
click at [1084, 135] on label "Select Sheet" at bounding box center [1064, 141] width 190 height 14
click at [1084, 159] on input "Select Sheet" at bounding box center [1088, 166] width 220 height 14
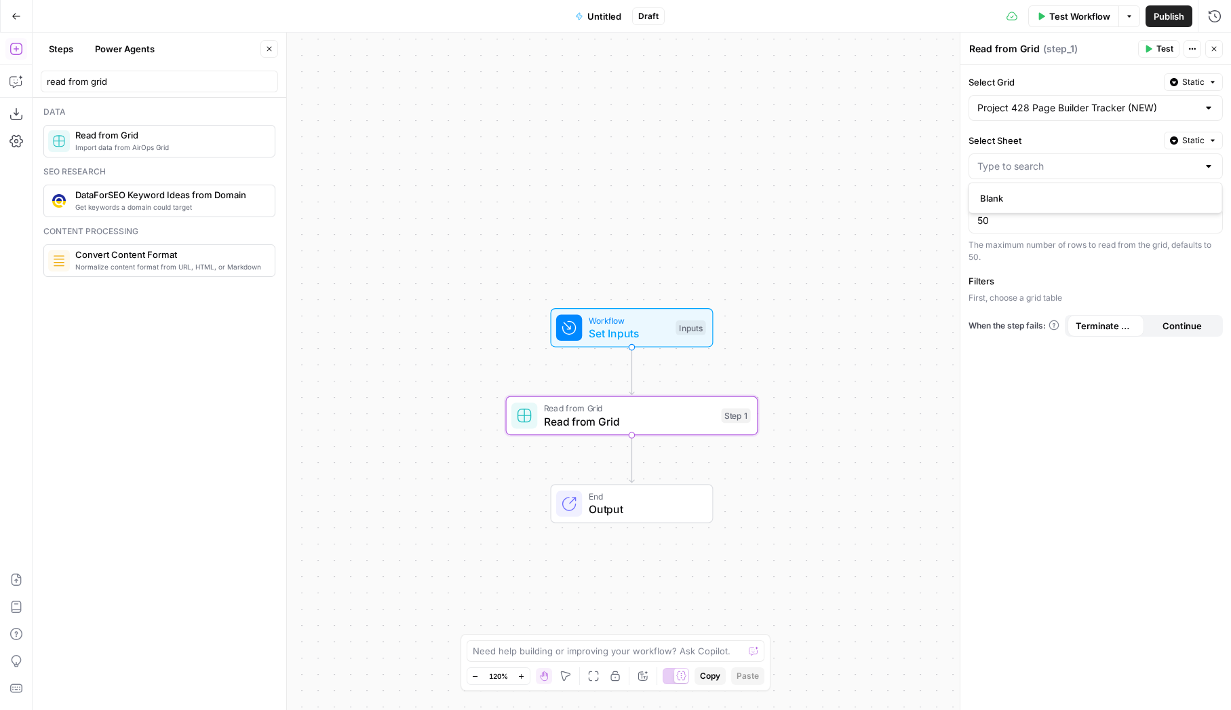
click at [1079, 136] on label "Select Sheet" at bounding box center [1064, 141] width 190 height 14
click at [1079, 159] on input "Select Sheet" at bounding box center [1088, 166] width 220 height 14
click at [543, 655] on textarea at bounding box center [608, 651] width 271 height 14
type textarea "tell me how this workflow works"
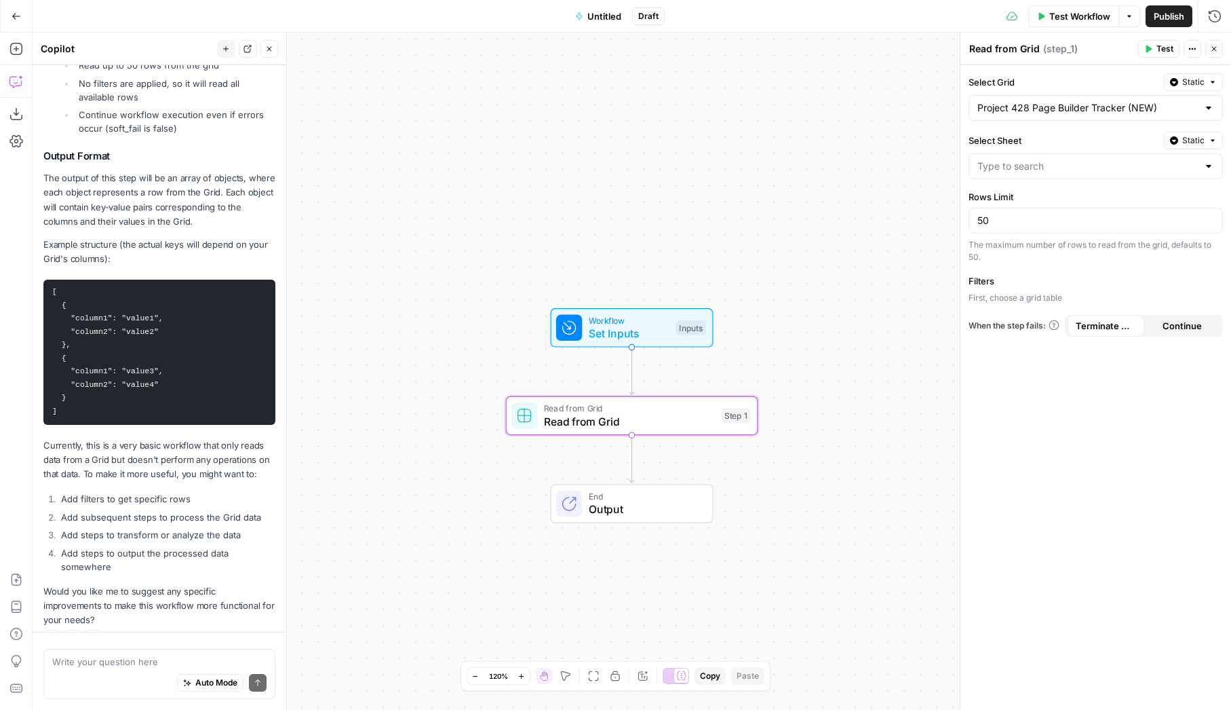
scroll to position [257, 0]
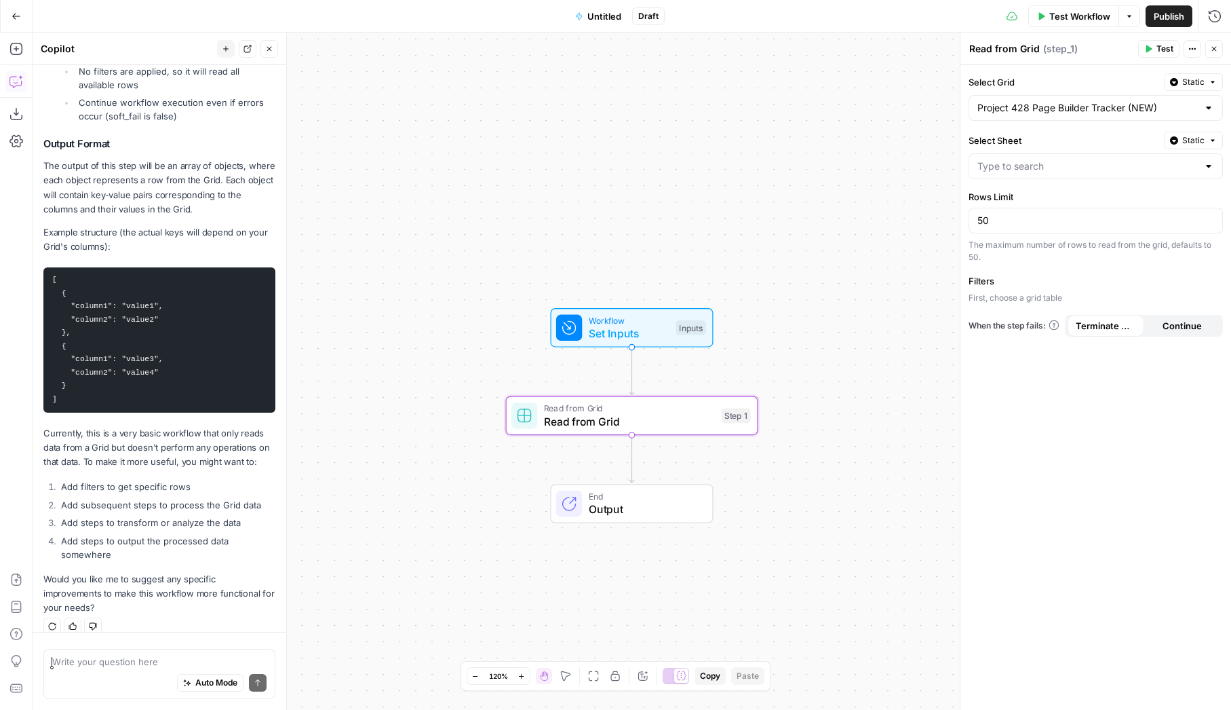
drag, startPoint x: 56, startPoint y: 542, endPoint x: 70, endPoint y: 537, distance: 14.6
click at [59, 541] on li "Add steps to output the processed data somewhere" at bounding box center [167, 547] width 218 height 27
drag, startPoint x: 61, startPoint y: 540, endPoint x: 145, endPoint y: 562, distance: 86.4
click at [145, 562] on div "Let me explain how this workflow currently works: Grid Read Operation The workf…" at bounding box center [159, 280] width 232 height 669
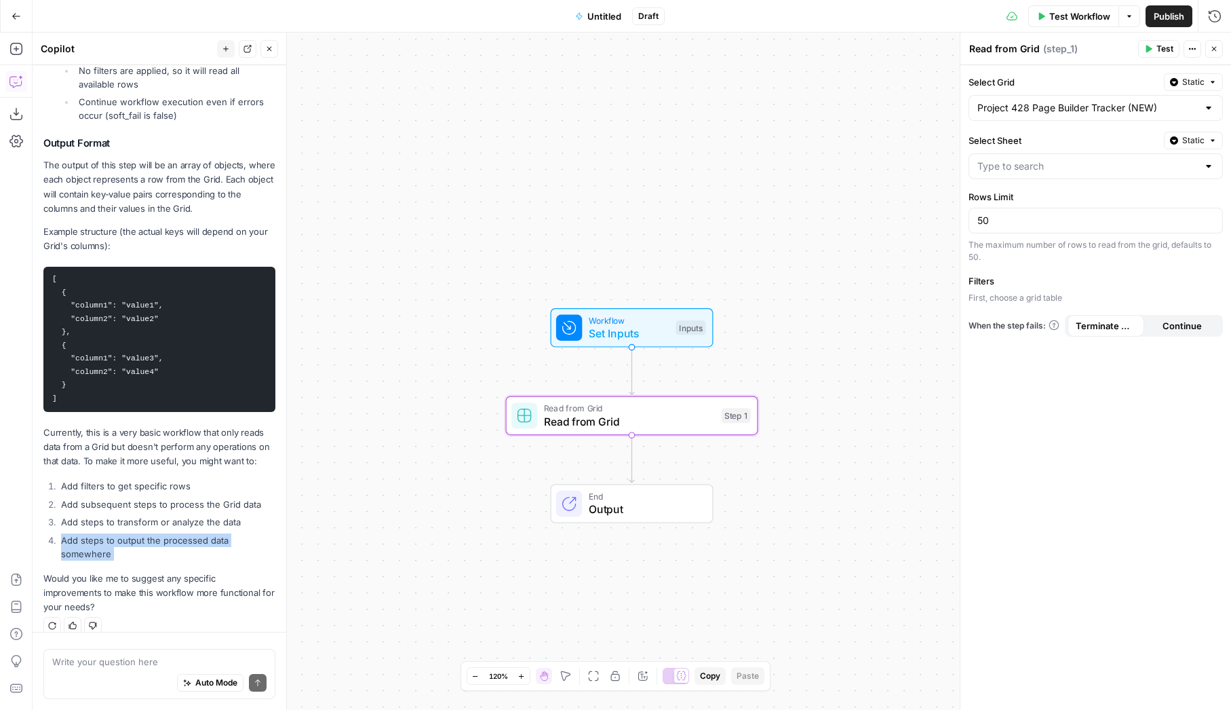
copy div "Add steps to output the processed data somewhere"
click at [117, 657] on textarea at bounding box center [159, 662] width 214 height 14
paste textarea "Add steps to output the processed data somewhere"
type textarea "tell me about this: Add steps to output the processed data somewhere"
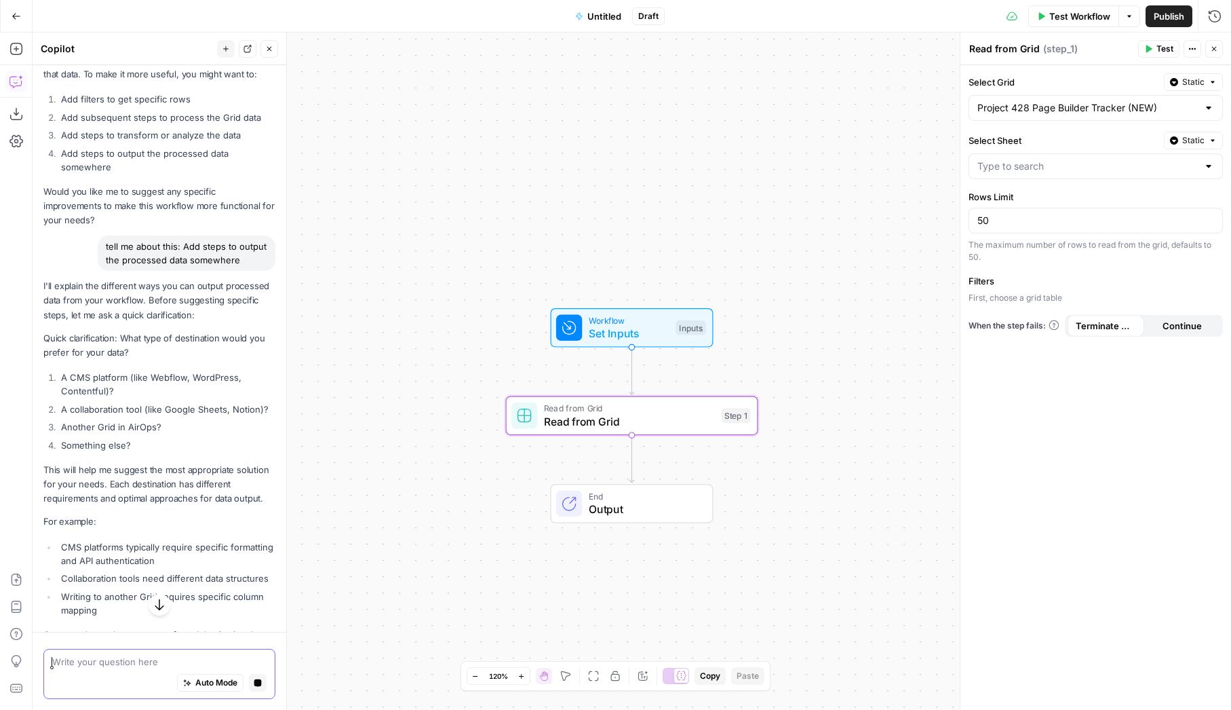
scroll to position [627, 0]
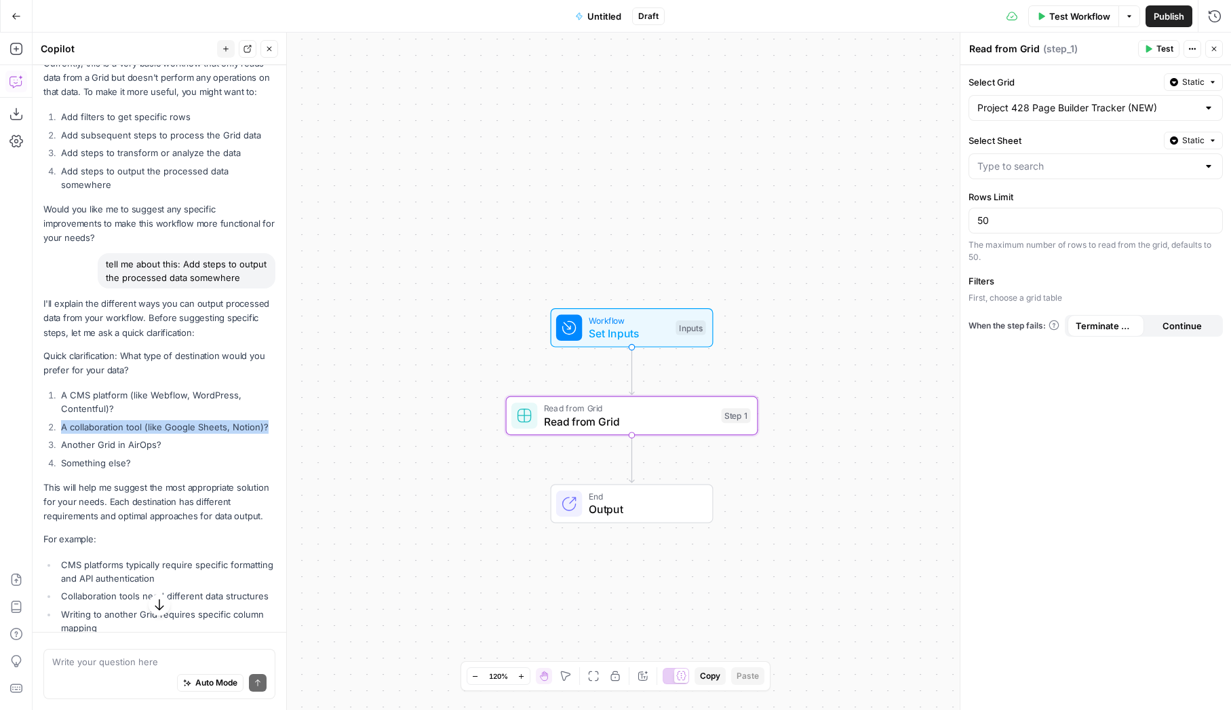
drag, startPoint x: 267, startPoint y: 410, endPoint x: 53, endPoint y: 404, distance: 213.8
click at [58, 420] on li "A collaboration tool (like Google Sheets, Notion)?" at bounding box center [167, 427] width 218 height 14
copy li "A collaboration tool (like Google Sheets, Notion)?"
click at [75, 666] on textarea at bounding box center [159, 662] width 214 height 14
paste textarea "A collaboration tool (like Google Sheets, Notion)?"
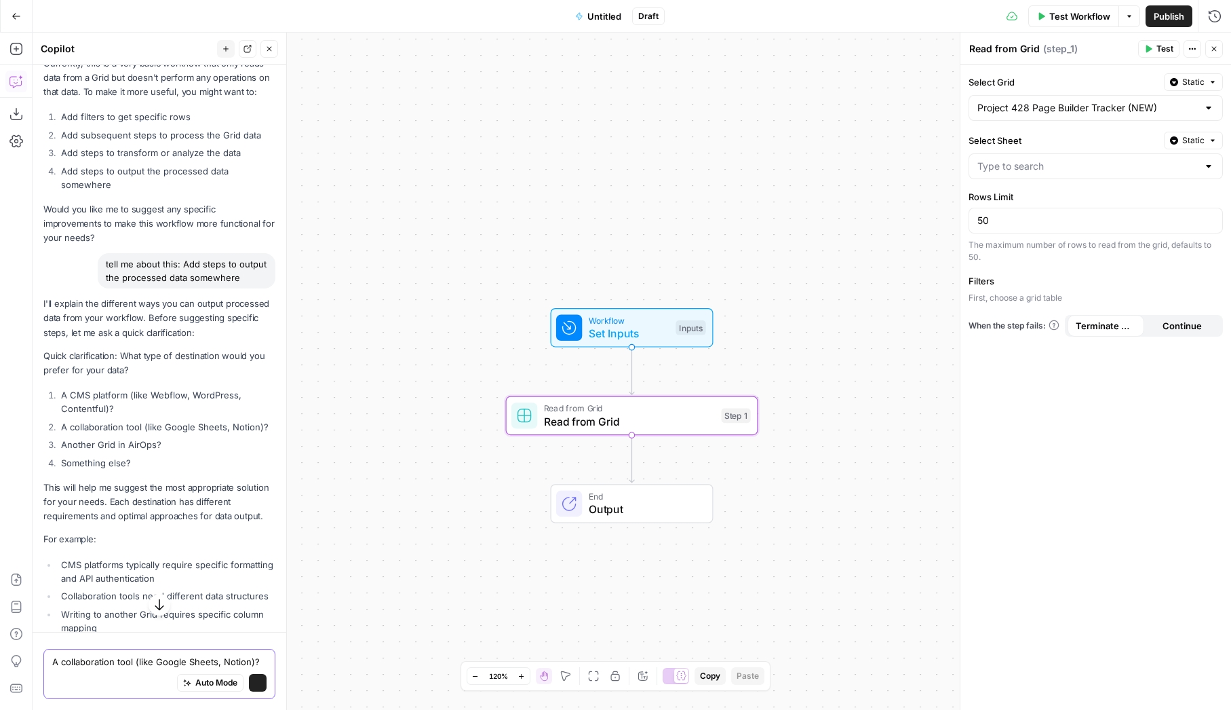
scroll to position [700, 0]
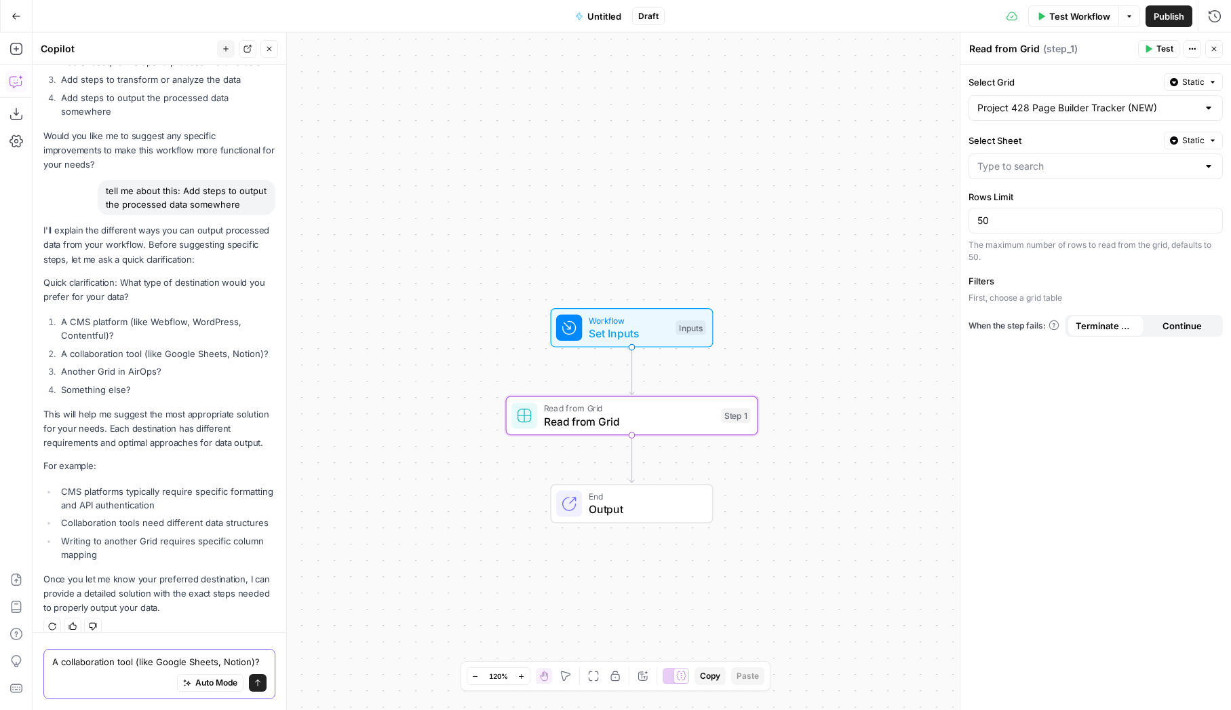
type textarea "A collaboration tool (like Google Sheets, Notion)?"
click at [263, 691] on button "Send" at bounding box center [258, 683] width 18 height 18
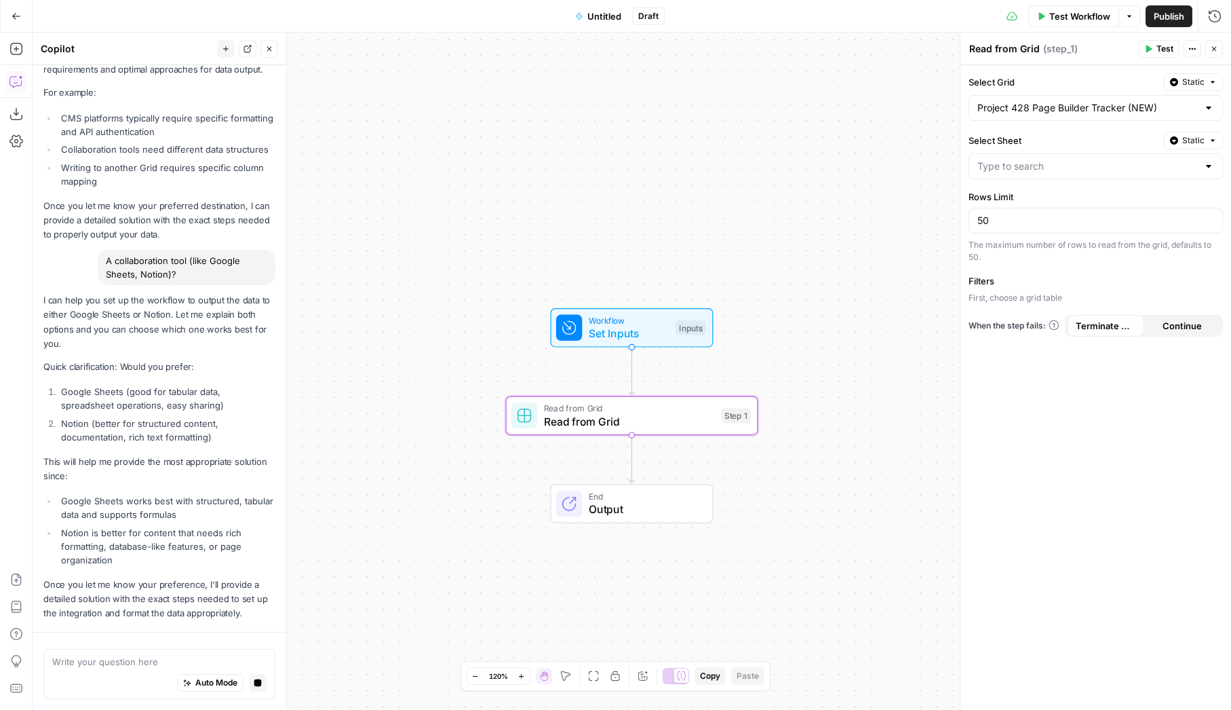
click at [116, 310] on p "I can help you set up the workflow to output the data to either Google Sheets o…" at bounding box center [159, 322] width 232 height 58
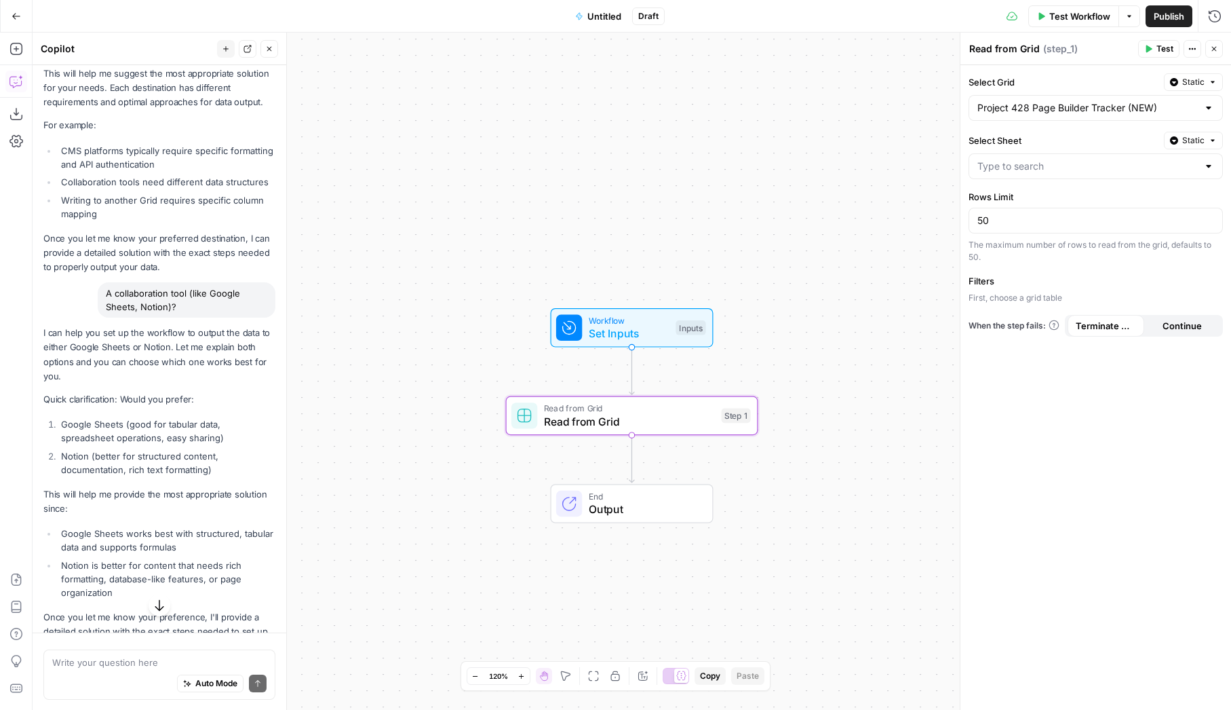
scroll to position [1079, 0]
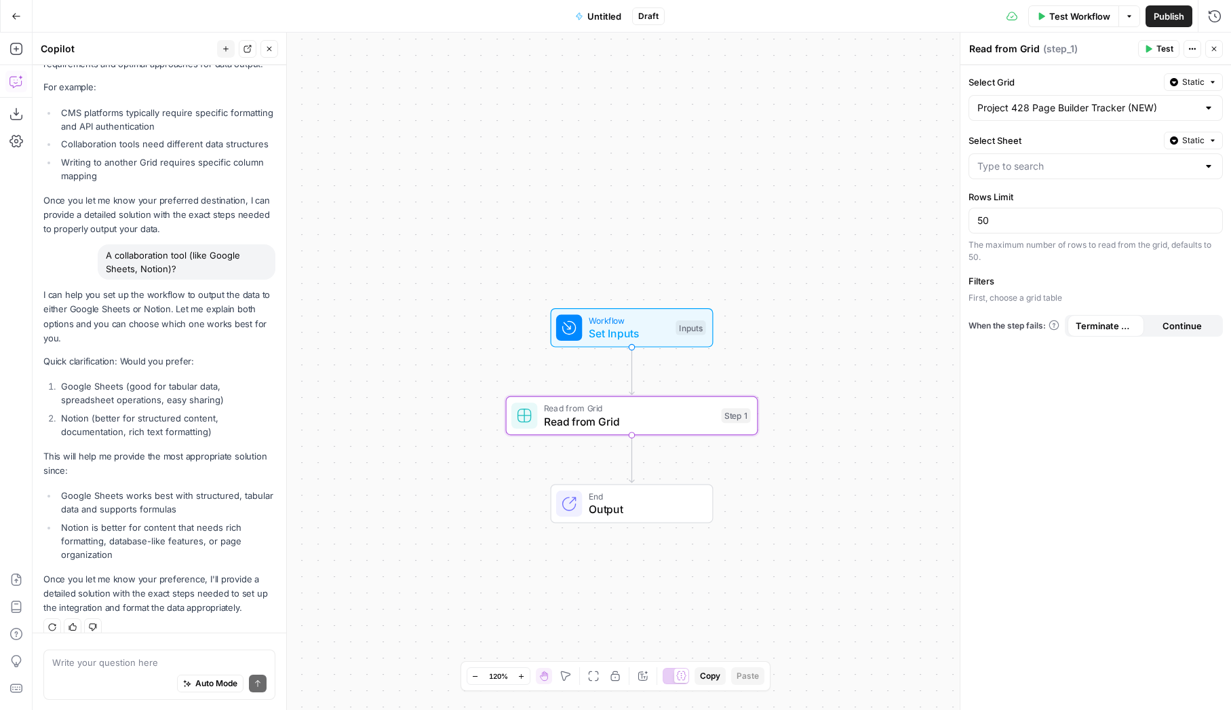
click at [83, 668] on div "Auto Mode Send" at bounding box center [159, 683] width 214 height 30
type textarea "google sheets"
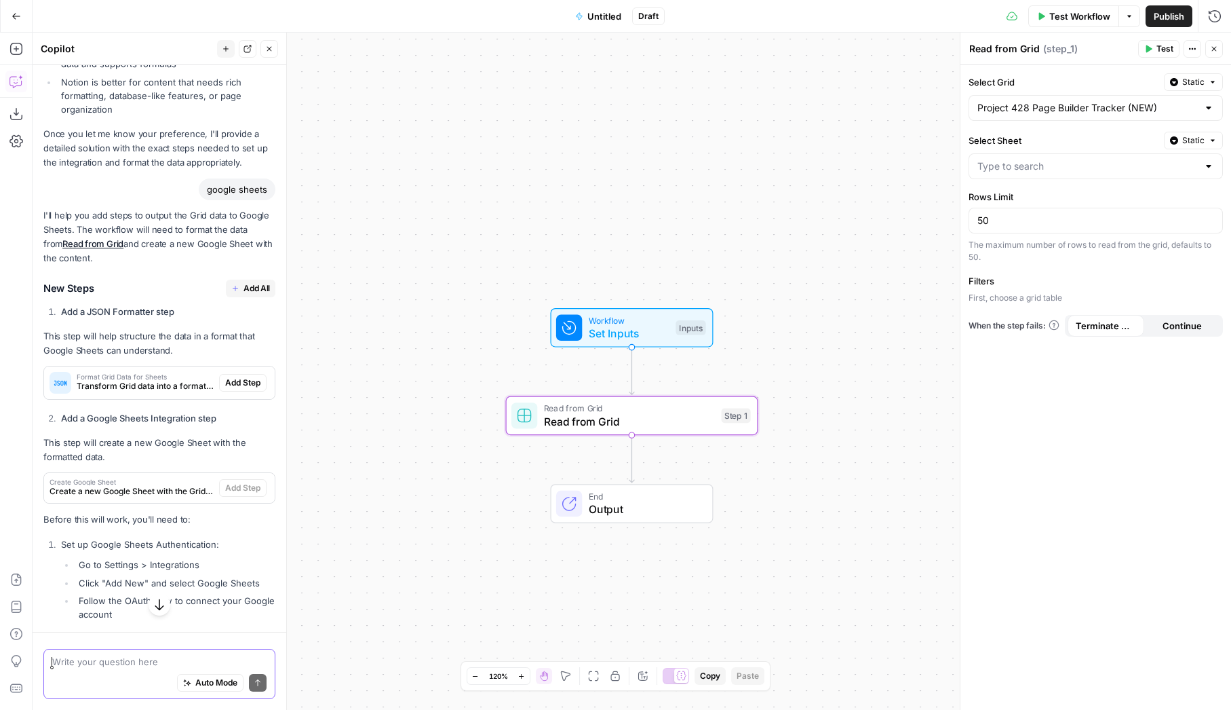
scroll to position [1554, 0]
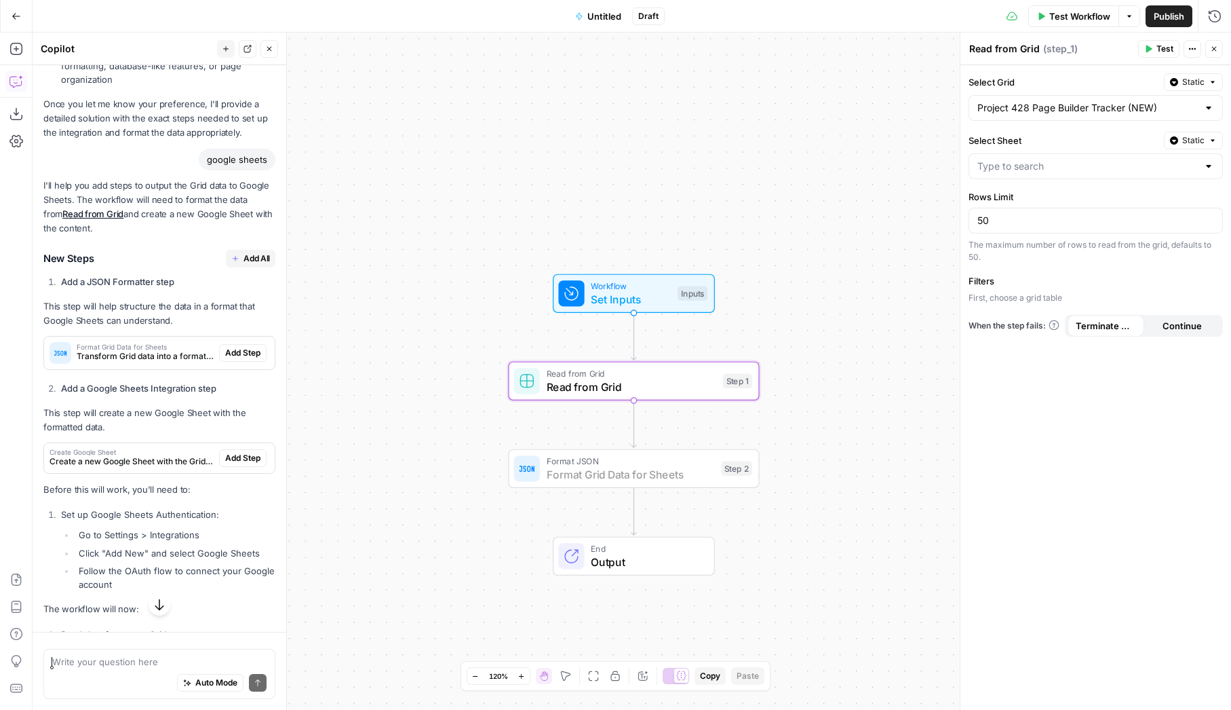
click at [235, 347] on span "Add Step" at bounding box center [242, 353] width 35 height 12
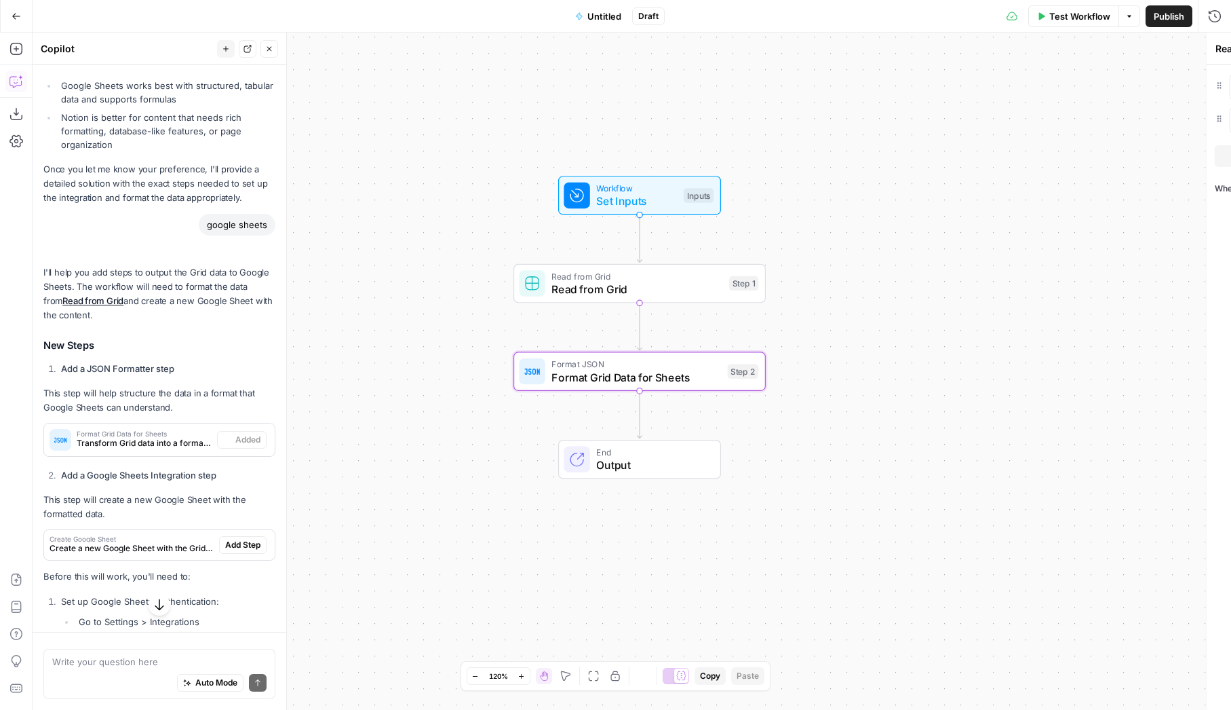
type textarea "Format Grid Data for Sheets"
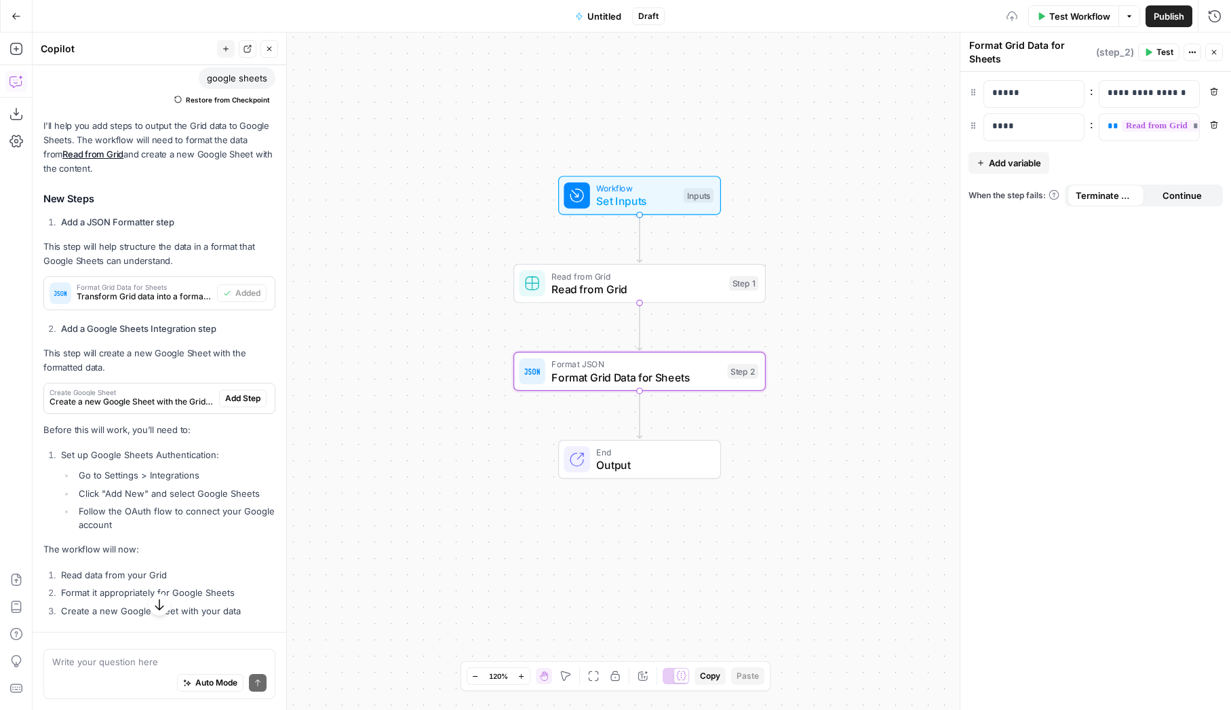
scroll to position [1727, 0]
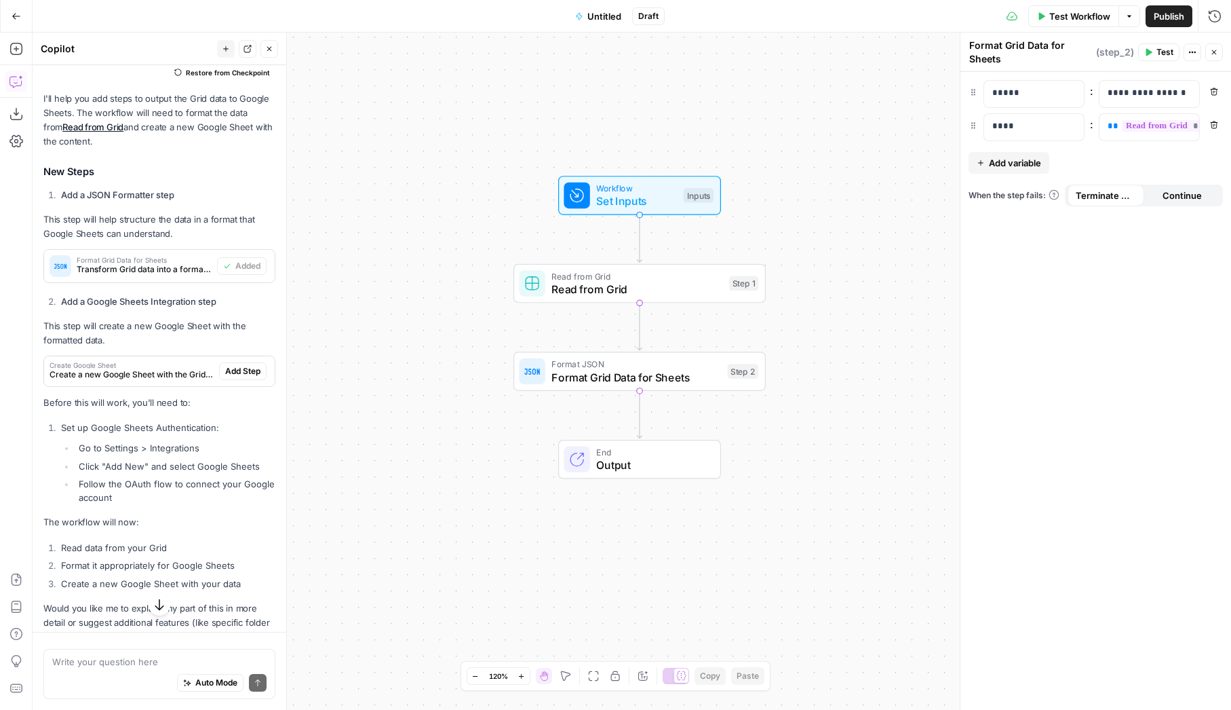
click at [609, 15] on span "Untitled" at bounding box center [605, 16] width 34 height 14
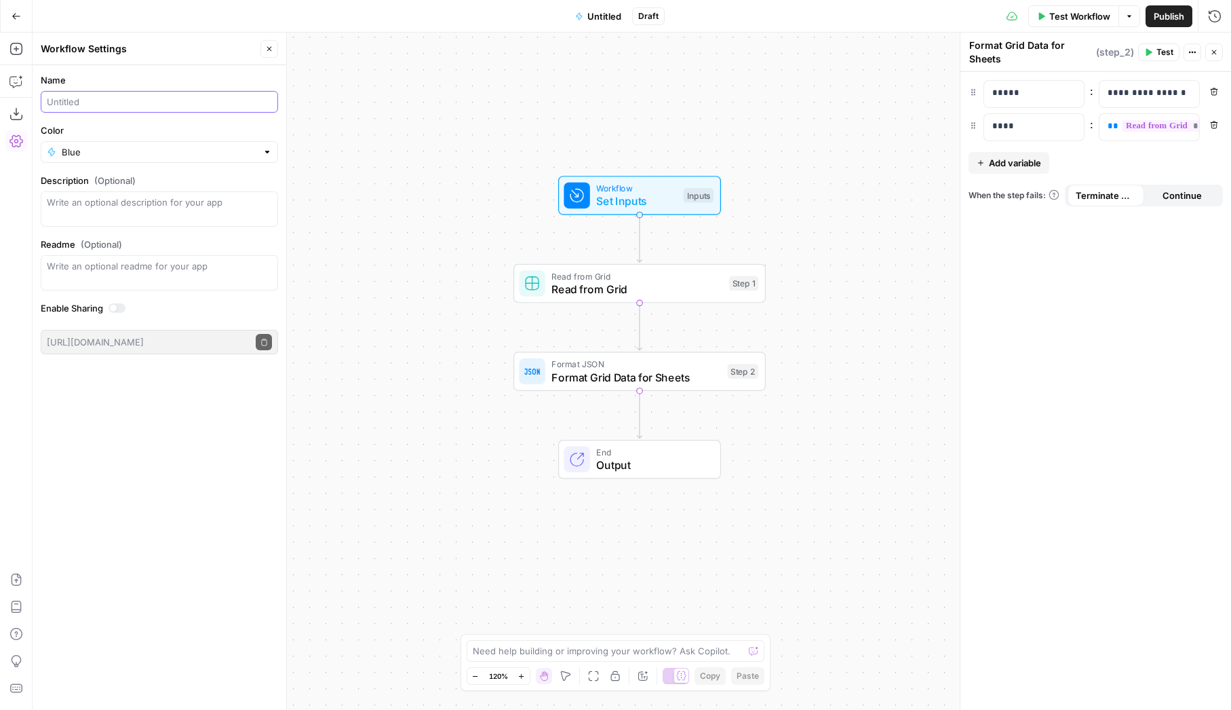
click at [92, 102] on input "Name" at bounding box center [159, 102] width 225 height 14
type input "Project 428 Google sync"
click at [270, 151] on div at bounding box center [267, 152] width 9 height 14
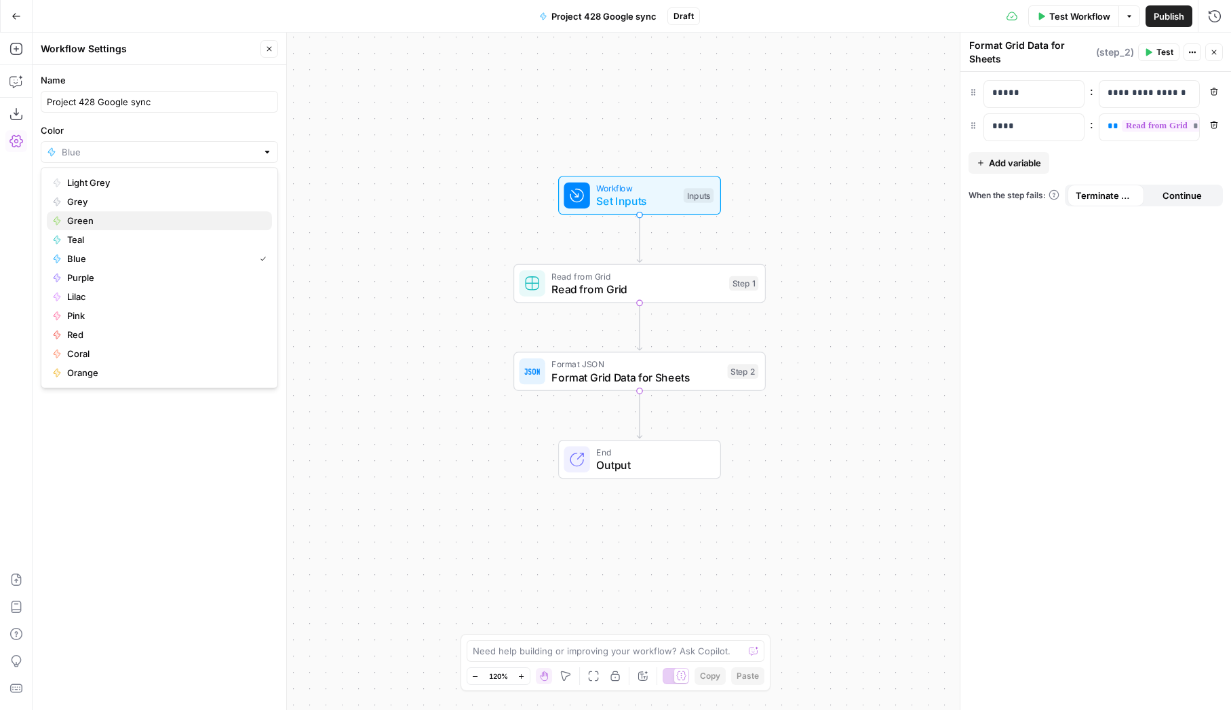
click at [59, 215] on div "Green" at bounding box center [159, 221] width 214 height 14
type input "Green"
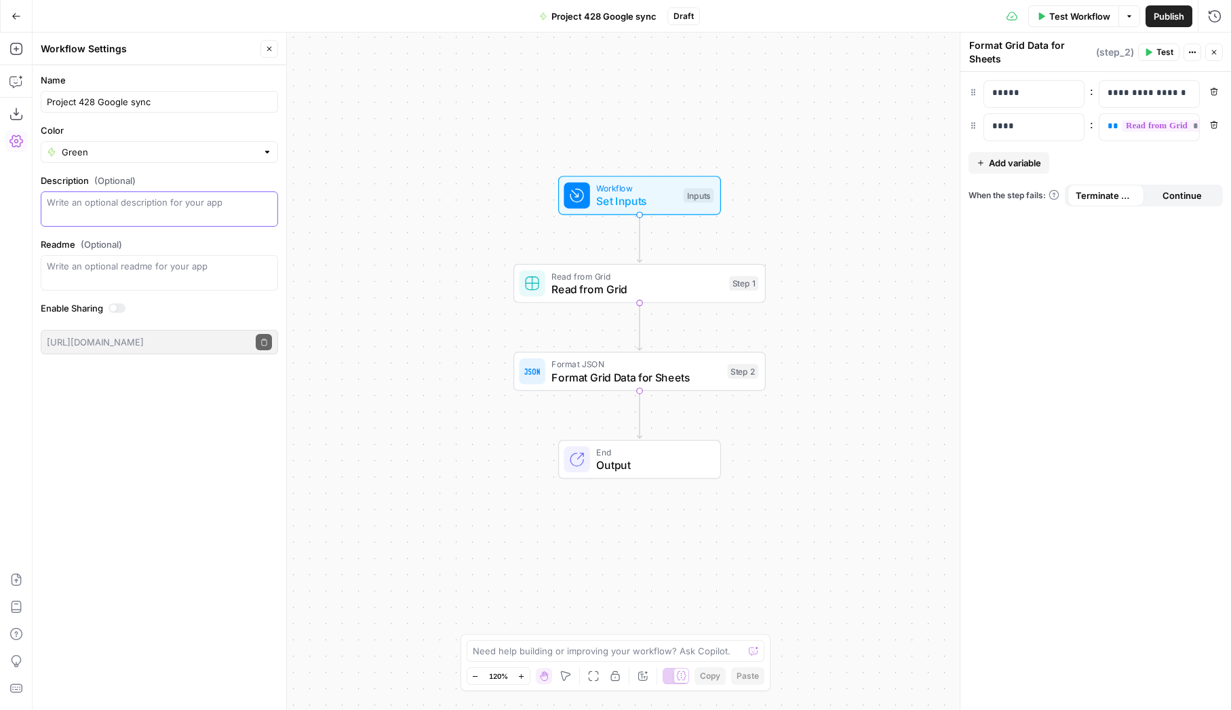
click at [63, 211] on textarea "Description (Optional)" at bounding box center [159, 208] width 225 height 27
type textarea "To export our grid to Google Sheets"
click at [191, 413] on div "Name Project 428 Google sync Color Green Description (Optional) To export our g…" at bounding box center [160, 387] width 254 height 645
click at [121, 307] on div at bounding box center [117, 307] width 17 height 9
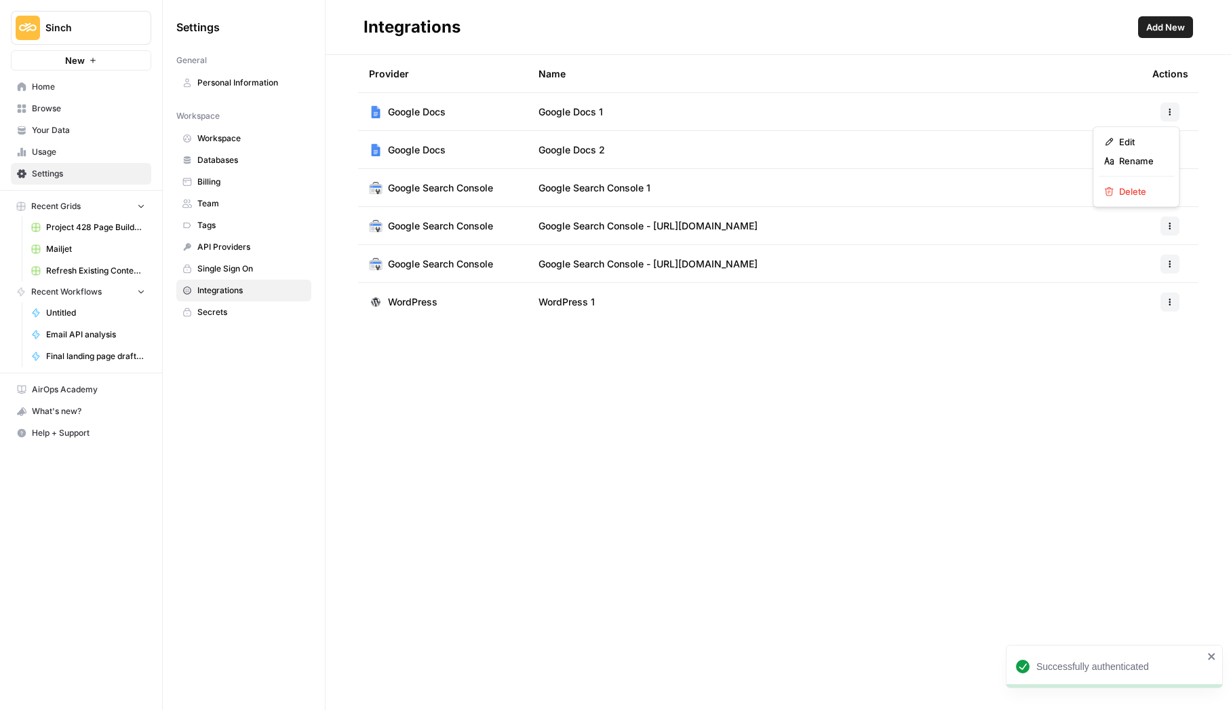
click at [1167, 111] on icon "button" at bounding box center [1170, 112] width 8 height 8
click at [1130, 189] on span "Delete" at bounding box center [1140, 192] width 43 height 14
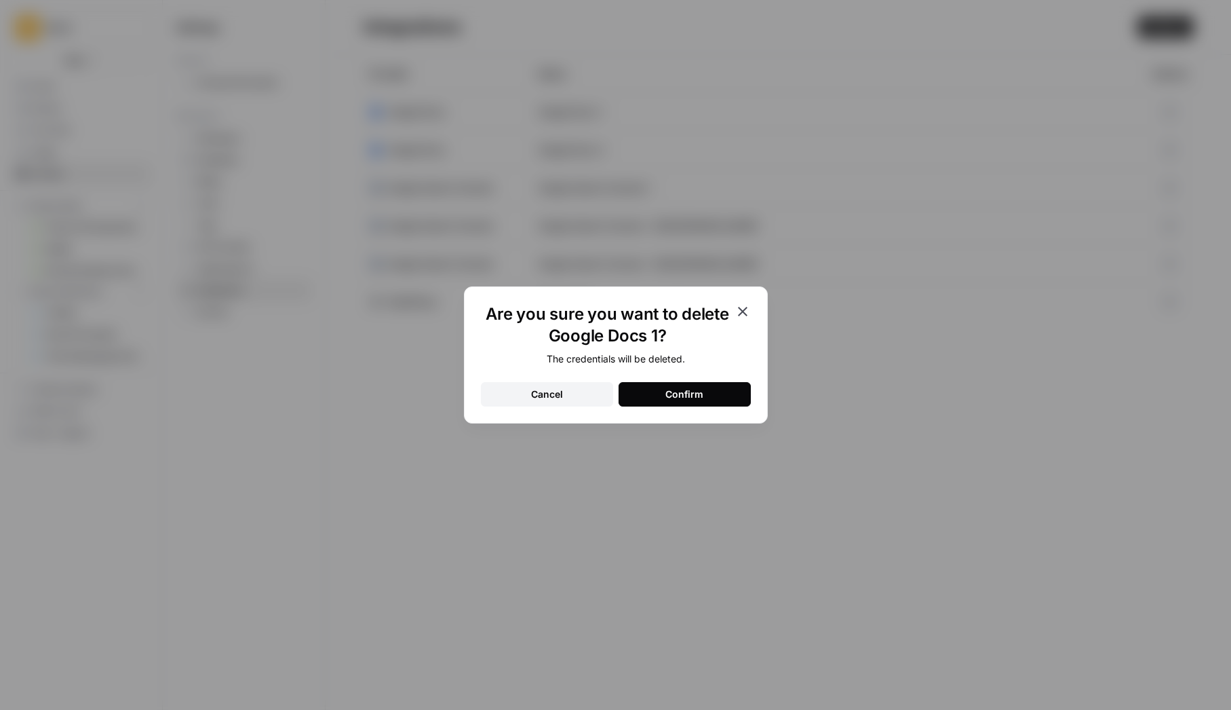
click at [664, 398] on button "Confirm" at bounding box center [685, 394] width 132 height 24
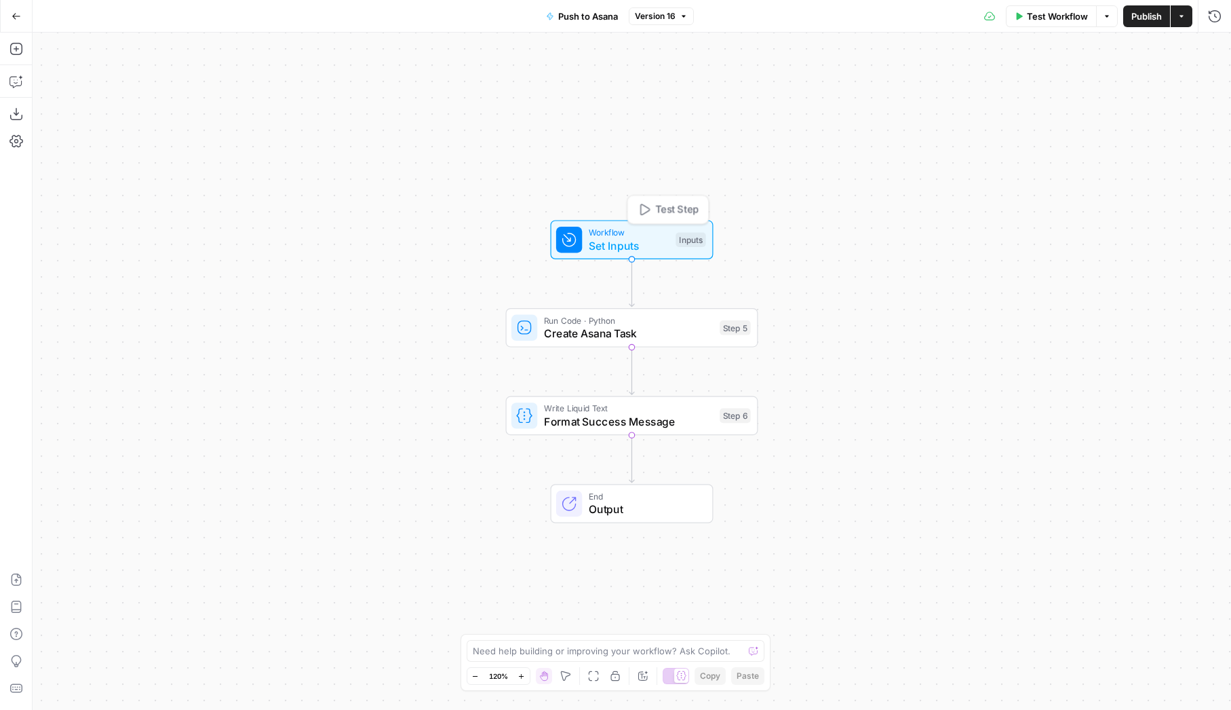
click at [603, 251] on span "Set Inputs" at bounding box center [629, 245] width 81 height 16
click at [613, 233] on span "Workflow" at bounding box center [630, 231] width 81 height 13
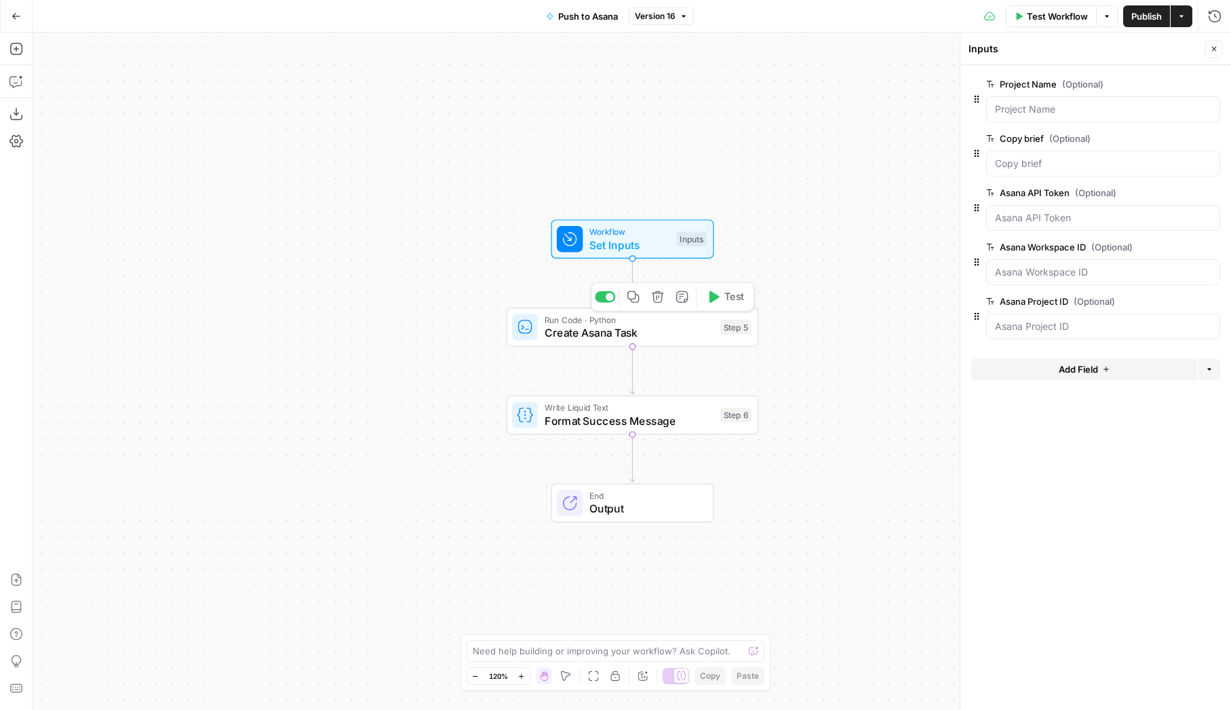
click at [643, 337] on span "Create Asana Task" at bounding box center [630, 332] width 170 height 16
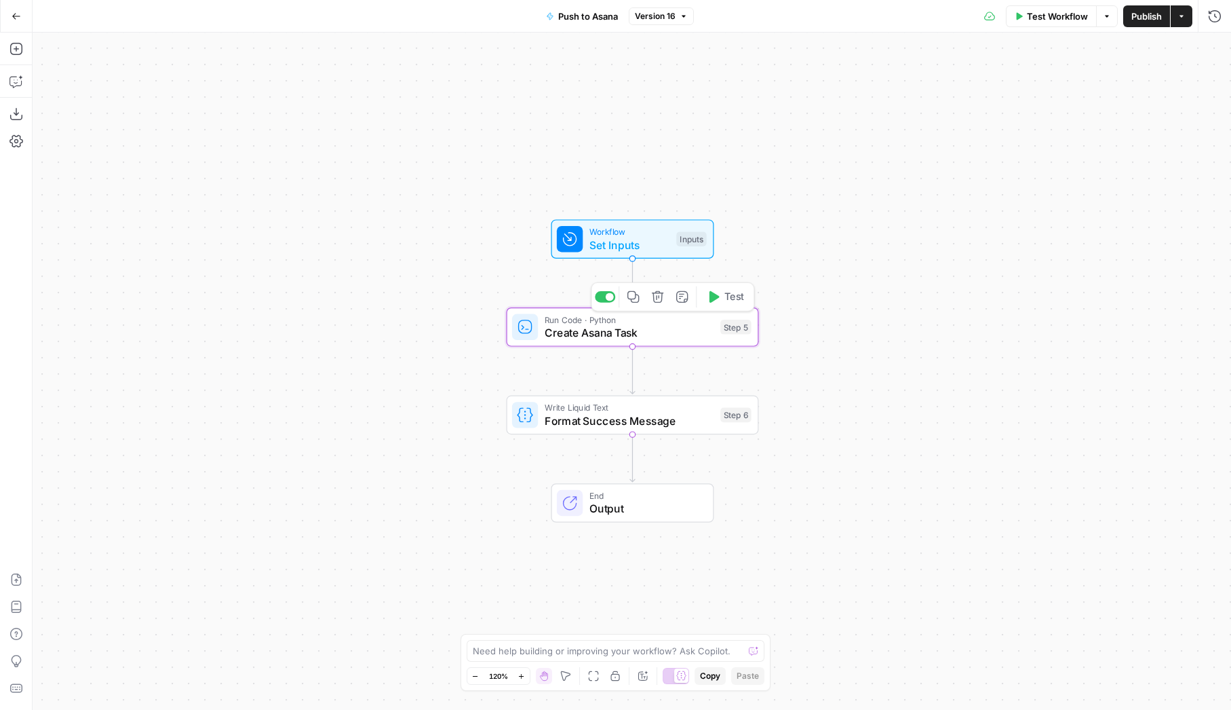
type textarea "Create Asana Task"
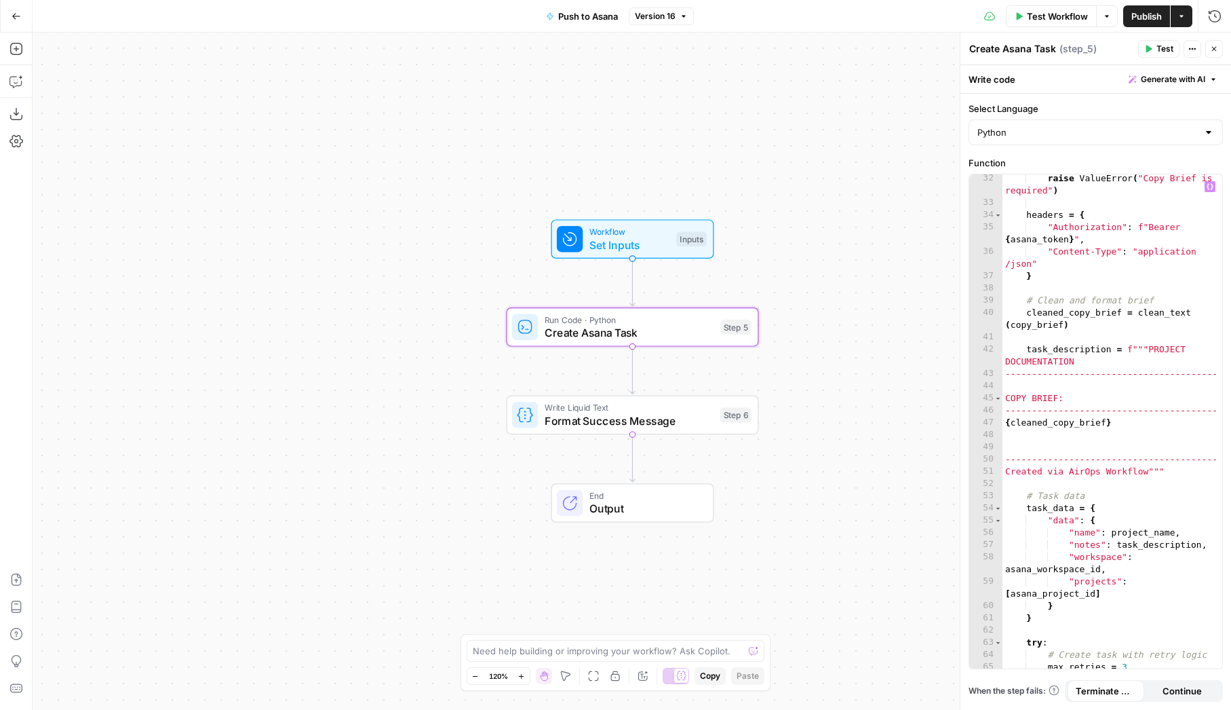
scroll to position [565, 0]
type textarea "**********"
drag, startPoint x: 1086, startPoint y: 396, endPoint x: 1093, endPoint y: 400, distance: 7.9
click at [1086, 396] on div "raise ValueError ( "Copy Brief is required" ) headers = { "Authorization" : f"B…" at bounding box center [1113, 436] width 220 height 532
click at [12, 77] on icon "button" at bounding box center [16, 82] width 14 height 14
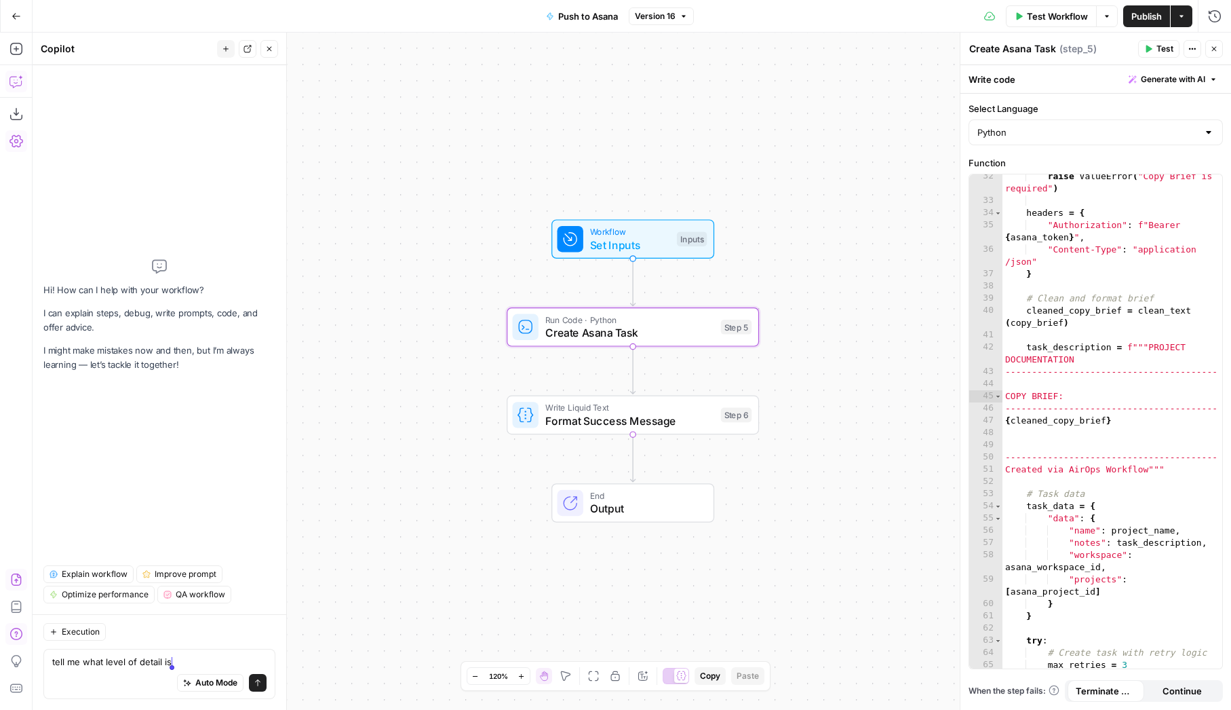
drag, startPoint x: 102, startPoint y: 661, endPoint x: 278, endPoint y: 668, distance: 175.8
click at [278, 668] on div "Execution tell me what level of detail is tell me what level of detail is Auto …" at bounding box center [160, 662] width 254 height 96
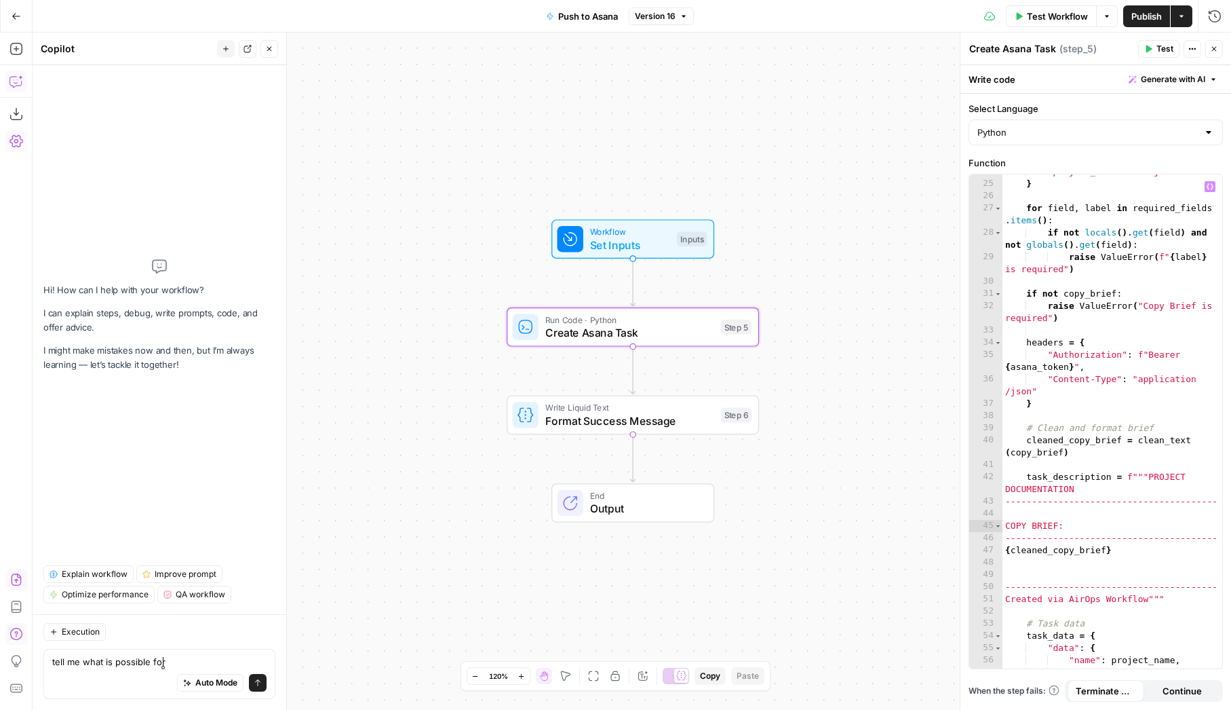
scroll to position [212, 0]
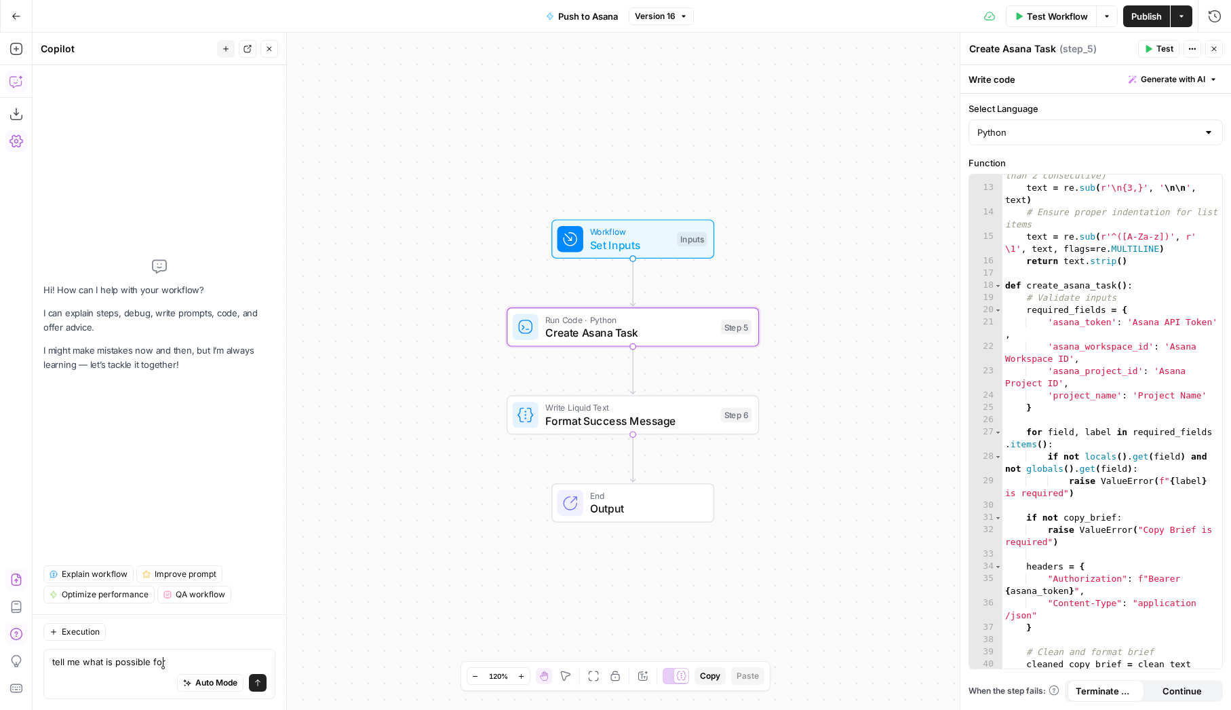
type textarea "tell me what is possible for"
click at [1204, 128] on div at bounding box center [1209, 133] width 11 height 14
click at [1210, 130] on div at bounding box center [1209, 133] width 11 height 14
type input "Python"
click at [174, 659] on textarea "tell me what is possible for" at bounding box center [159, 662] width 214 height 14
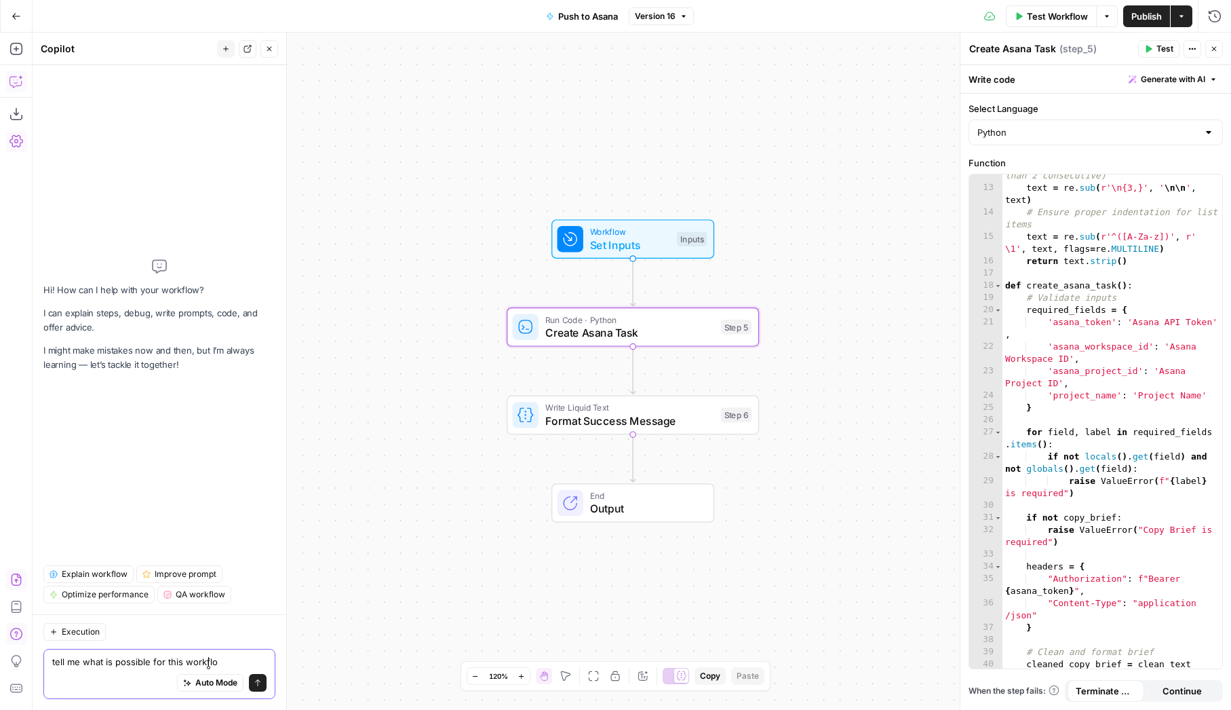
type textarea "tell me what is possible for this workflow"
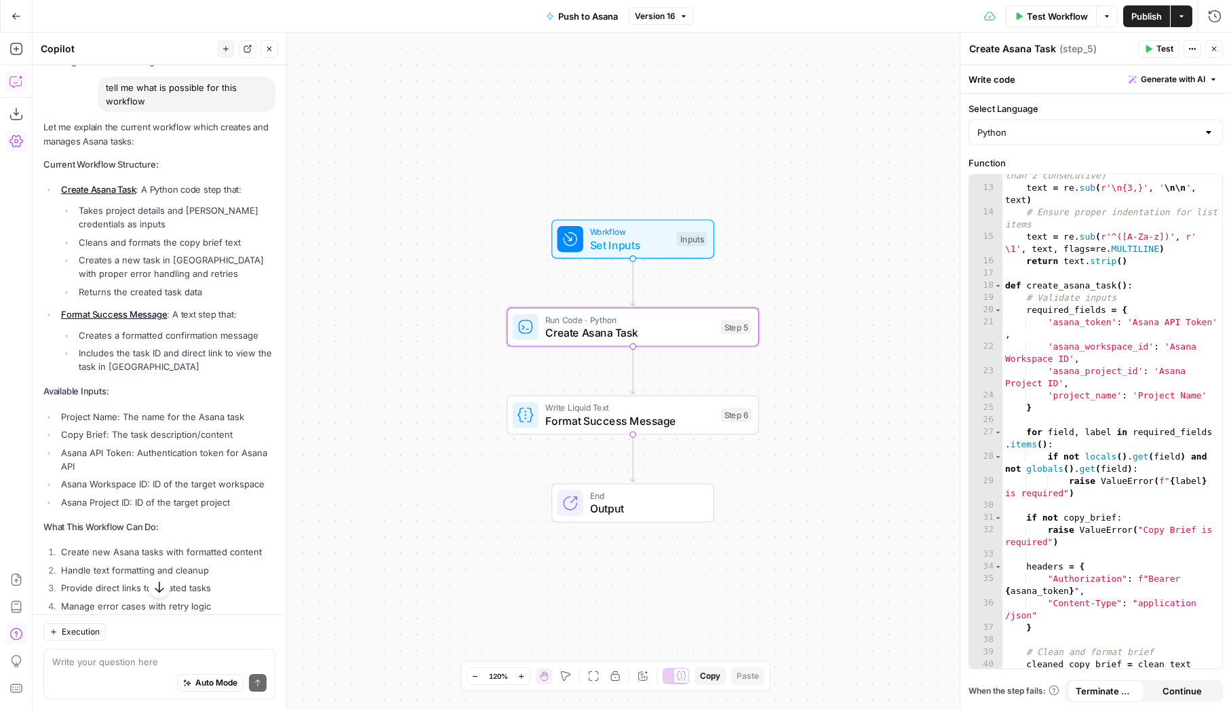
scroll to position [360, 0]
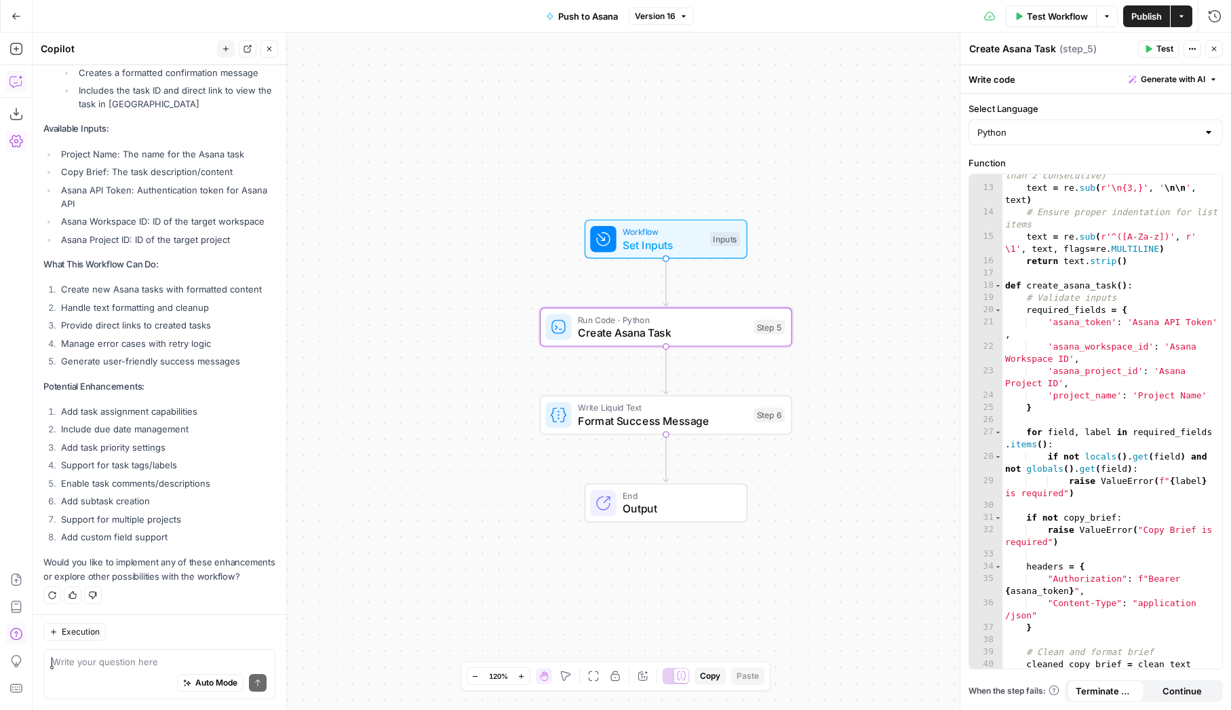
click at [119, 671] on div "Auto Mode Send" at bounding box center [159, 683] width 214 height 30
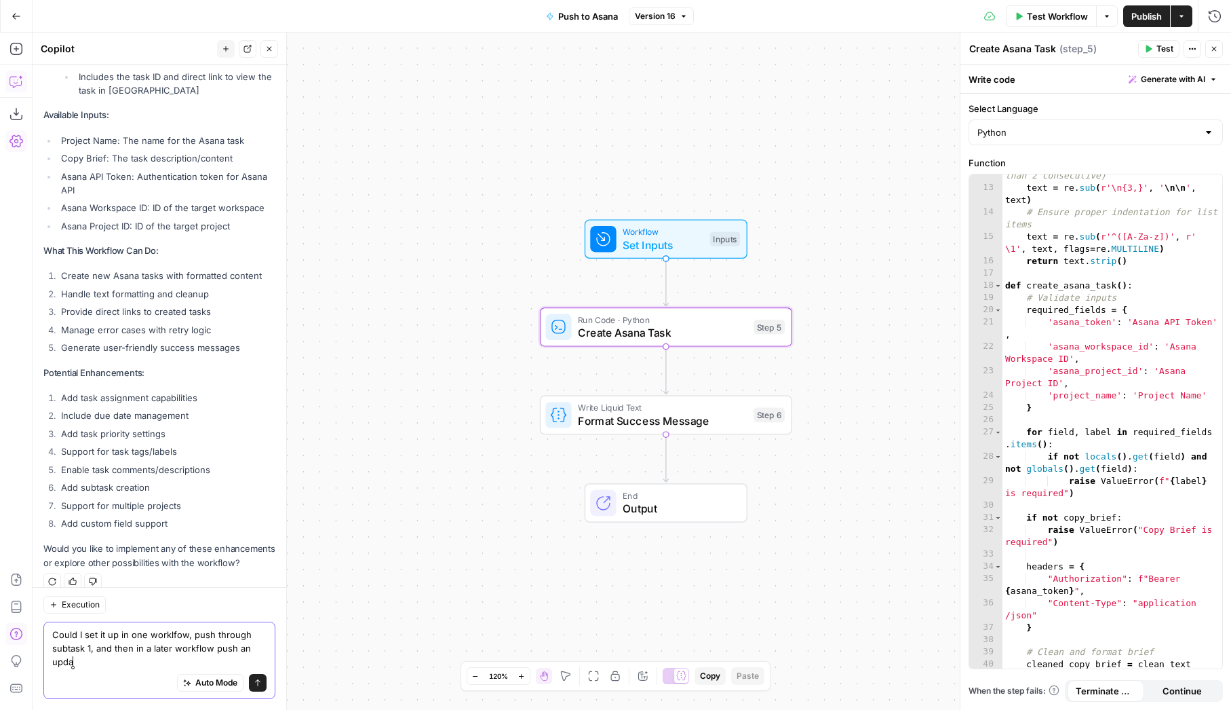
scroll to position [387, 0]
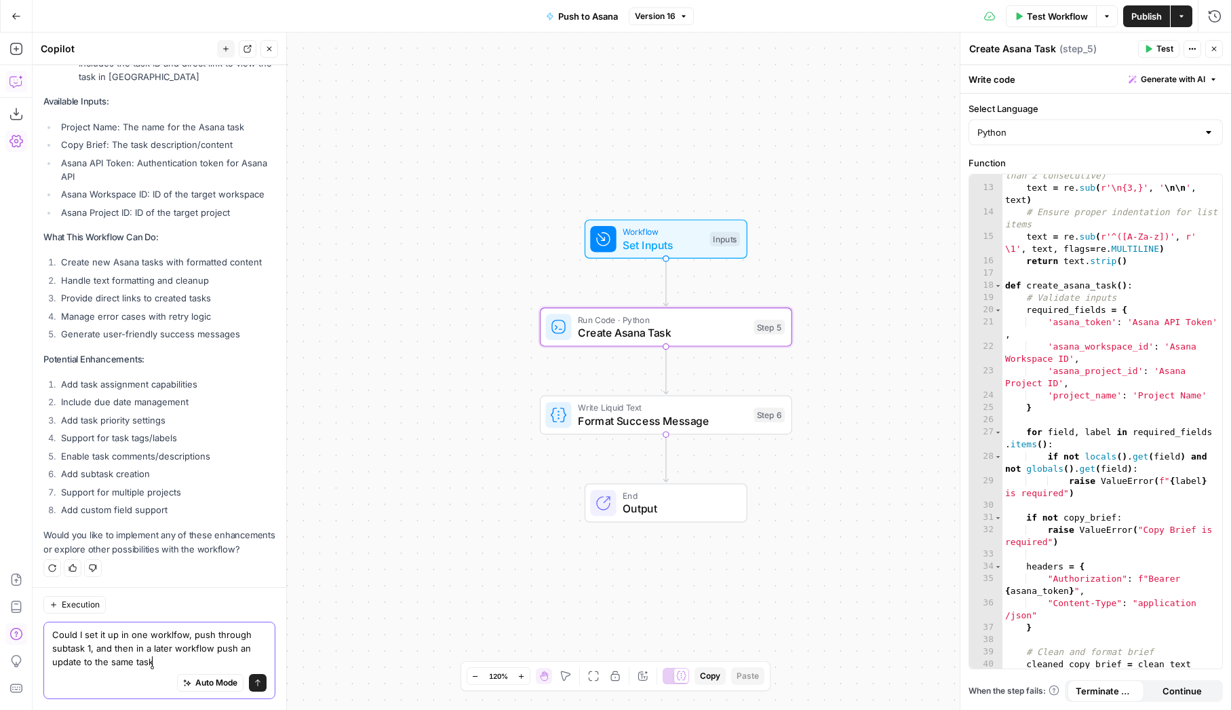
type textarea "Could I set it up in one worklfow, push through subtask 1, and then in a later …"
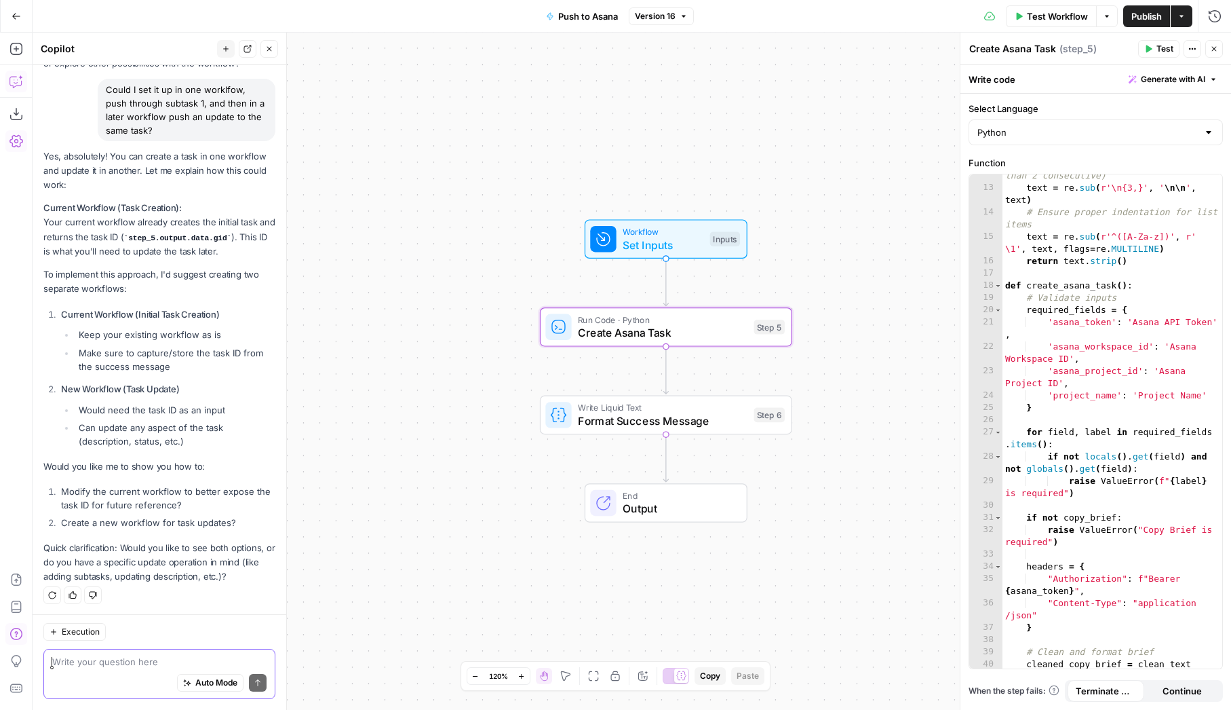
scroll to position [829, 0]
